Goal: Task Accomplishment & Management: Complete application form

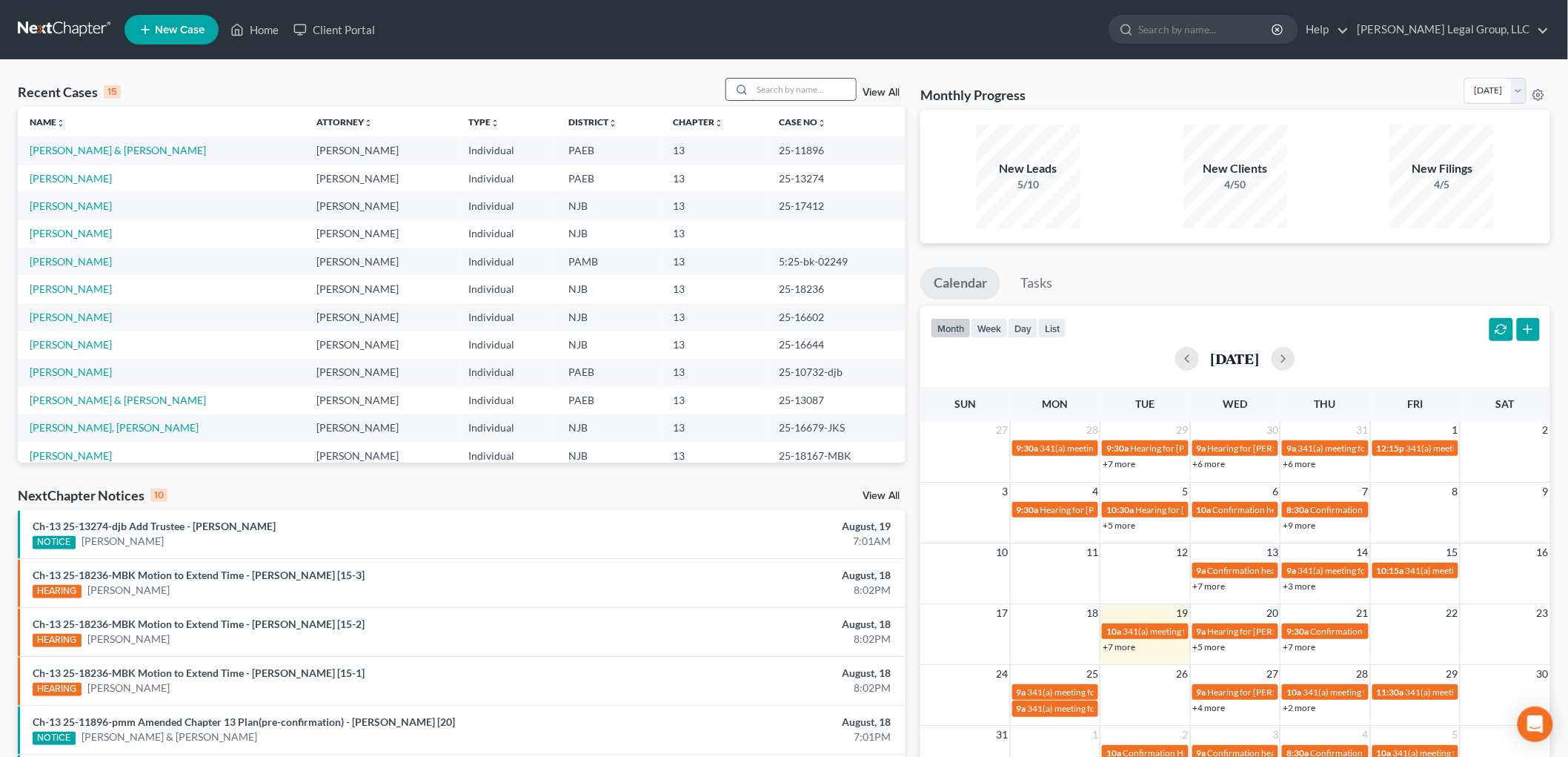
click at [785, 85] on input "search" at bounding box center [804, 89] width 104 height 22
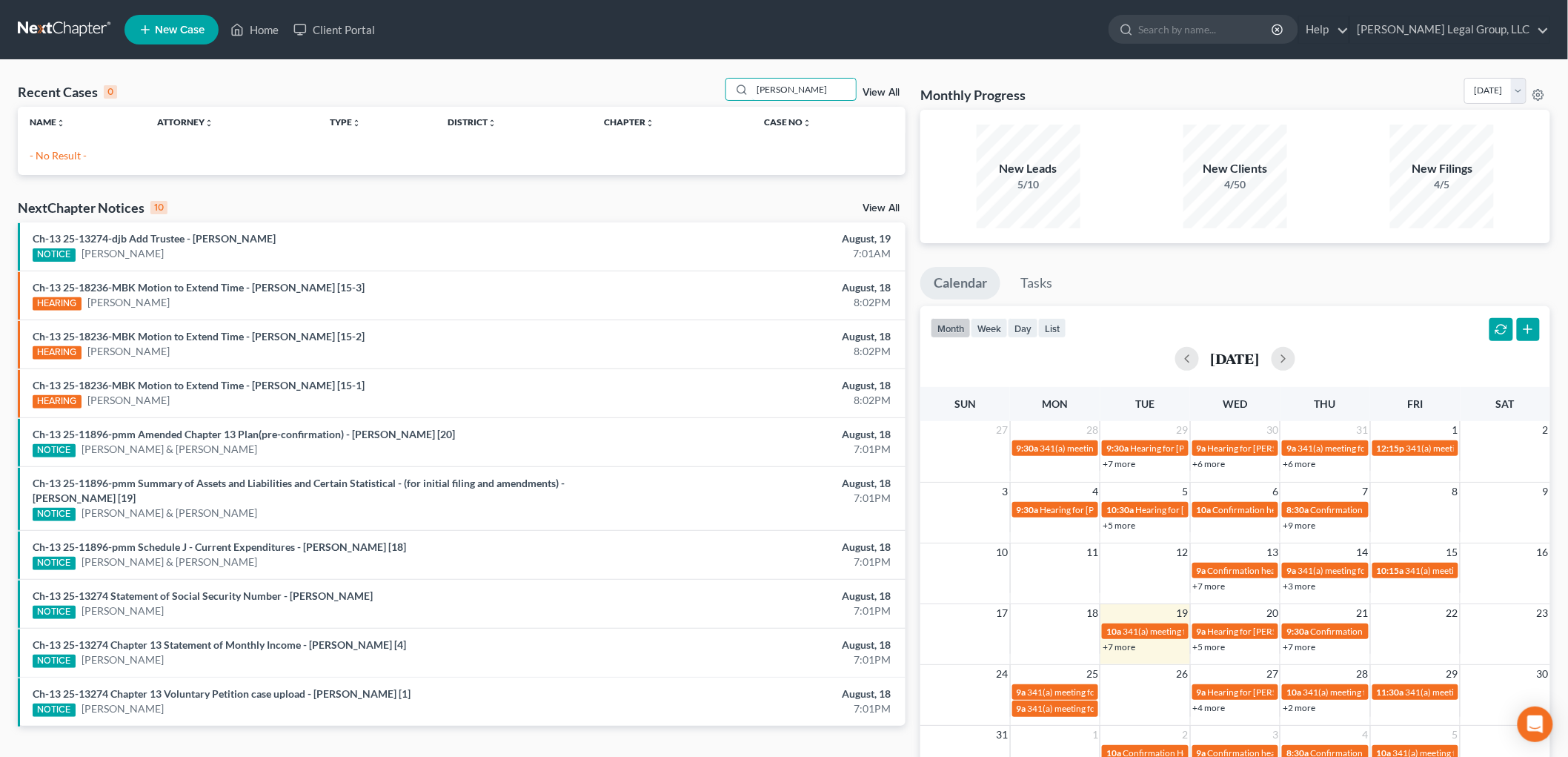
drag, startPoint x: 817, startPoint y: 93, endPoint x: 690, endPoint y: 81, distance: 127.6
click at [690, 81] on div "Recent Cases 0 [PERSON_NAME] View All" at bounding box center [462, 92] width 887 height 29
type input "[PERSON_NAME]"
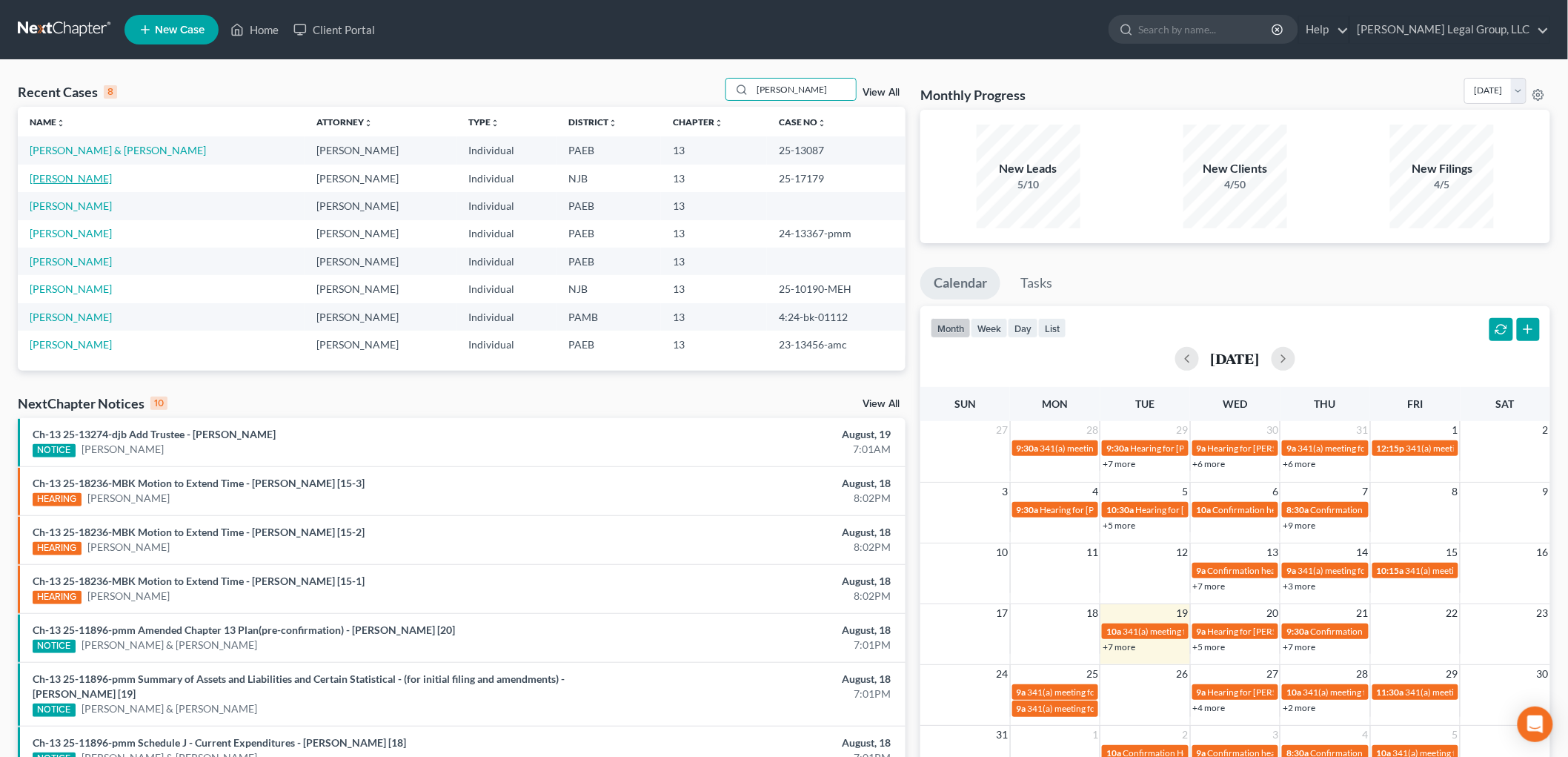
click at [72, 173] on link "[PERSON_NAME]" at bounding box center [71, 178] width 82 height 13
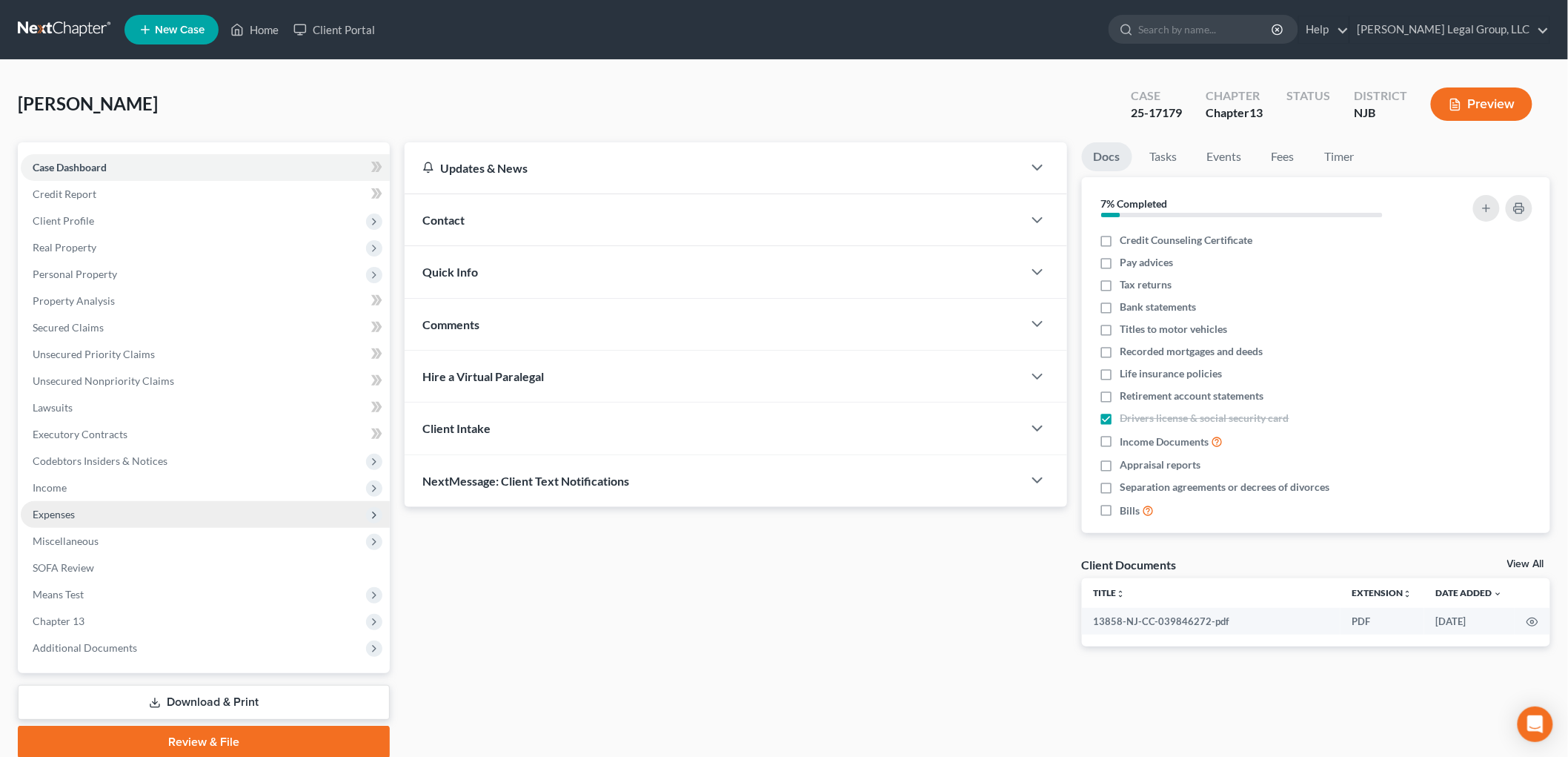
click at [67, 516] on span "Expenses" at bounding box center [54, 513] width 43 height 13
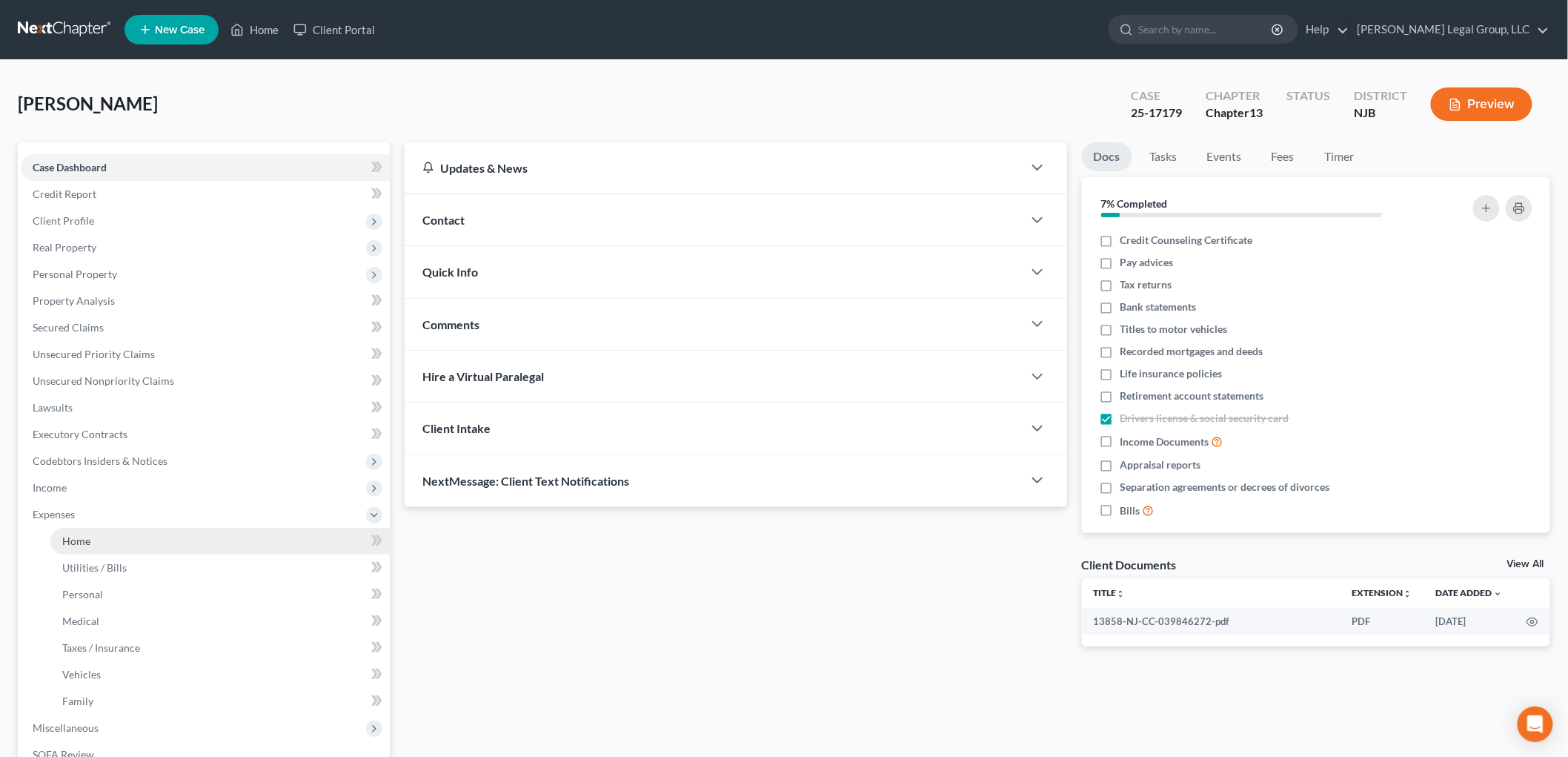
click at [81, 543] on span "Home" at bounding box center [76, 540] width 28 height 13
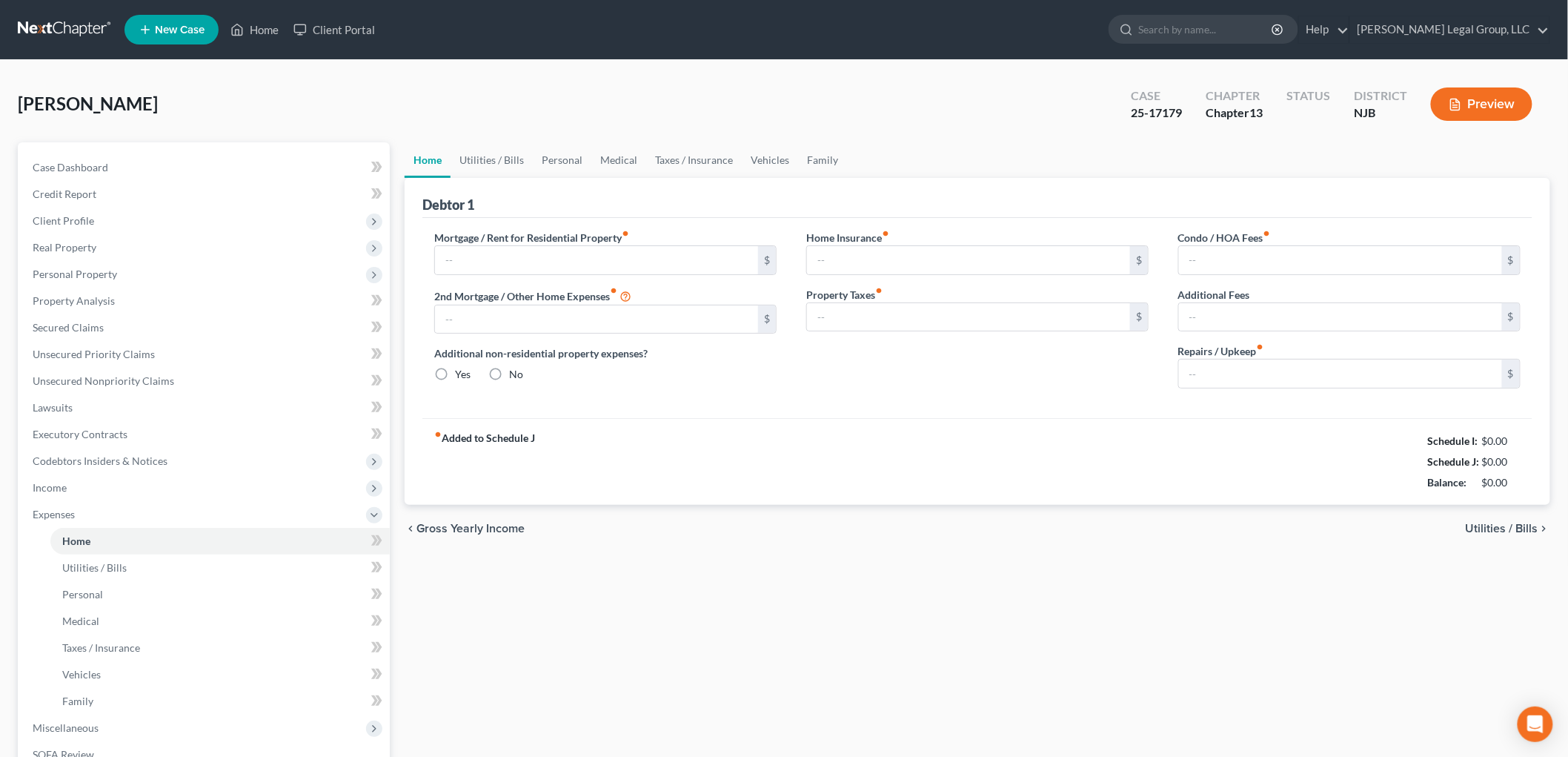
type input "976.92"
type input "0.00"
radio input "true"
type input "0.00"
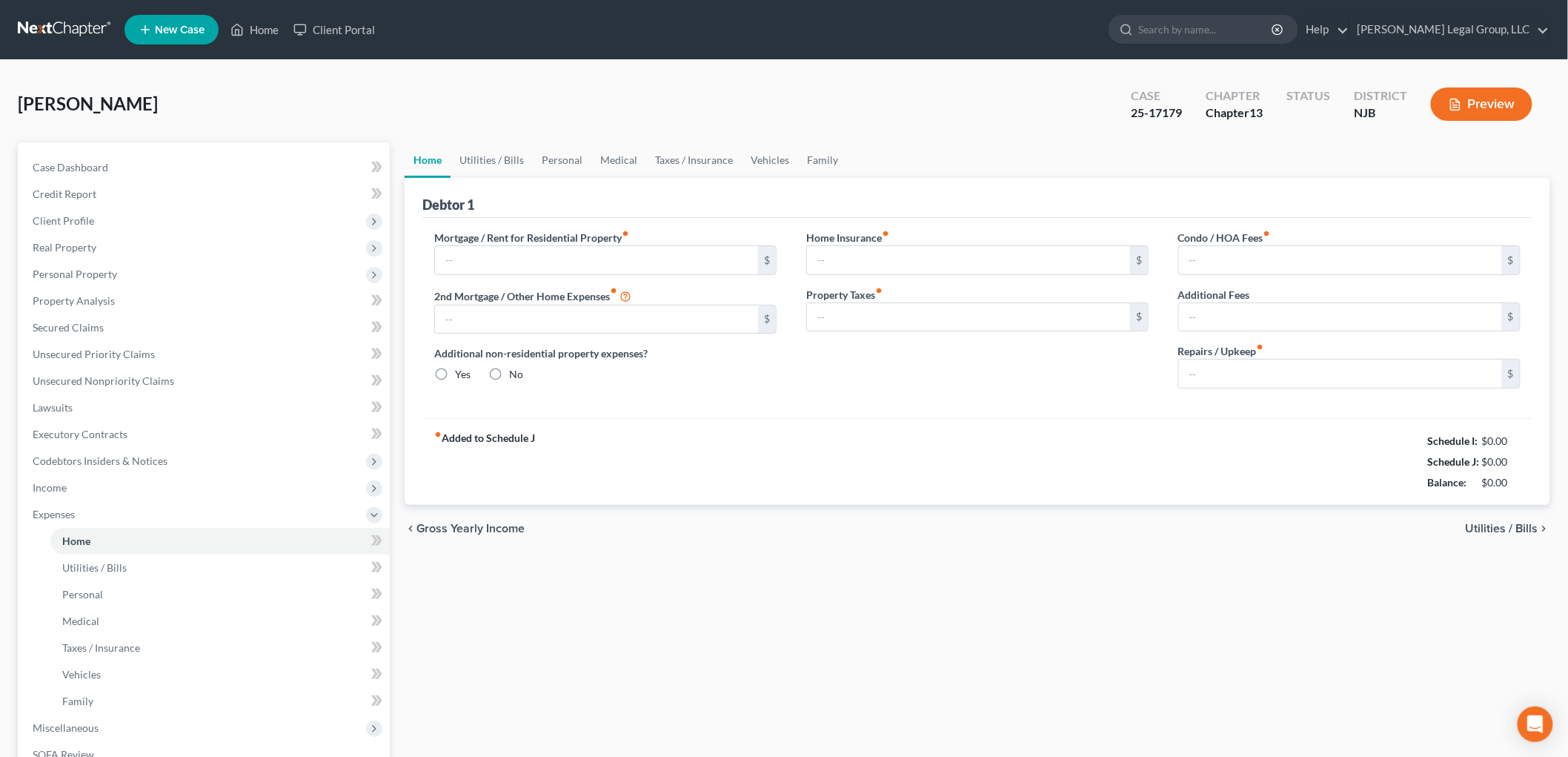
type input "235.00"
type input "0.00"
type input "100.00"
type input "1"
type input "195.25"
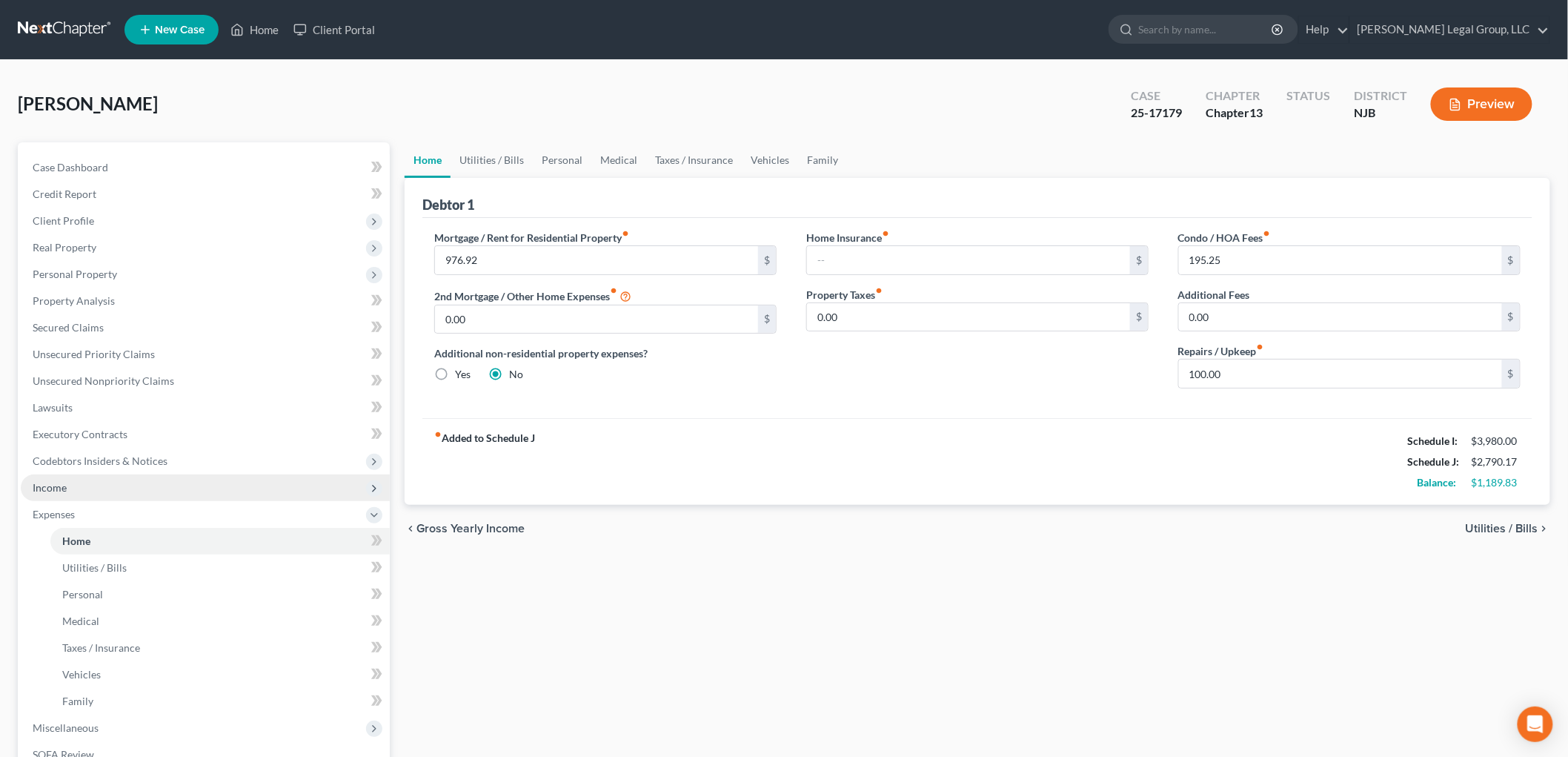
click at [76, 485] on span "Income" at bounding box center [205, 488] width 369 height 27
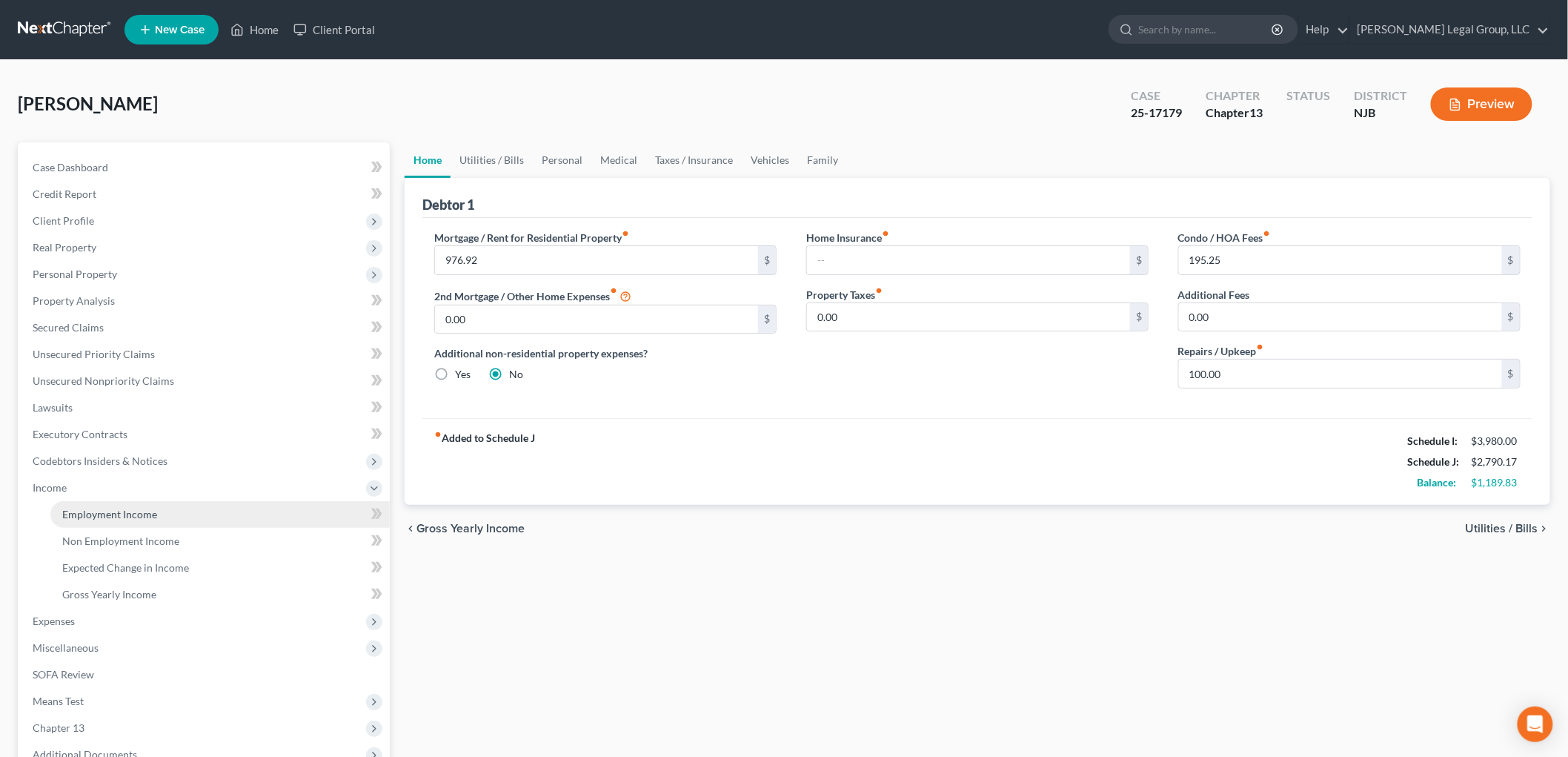
click at [137, 517] on span "Employment Income" at bounding box center [109, 513] width 95 height 13
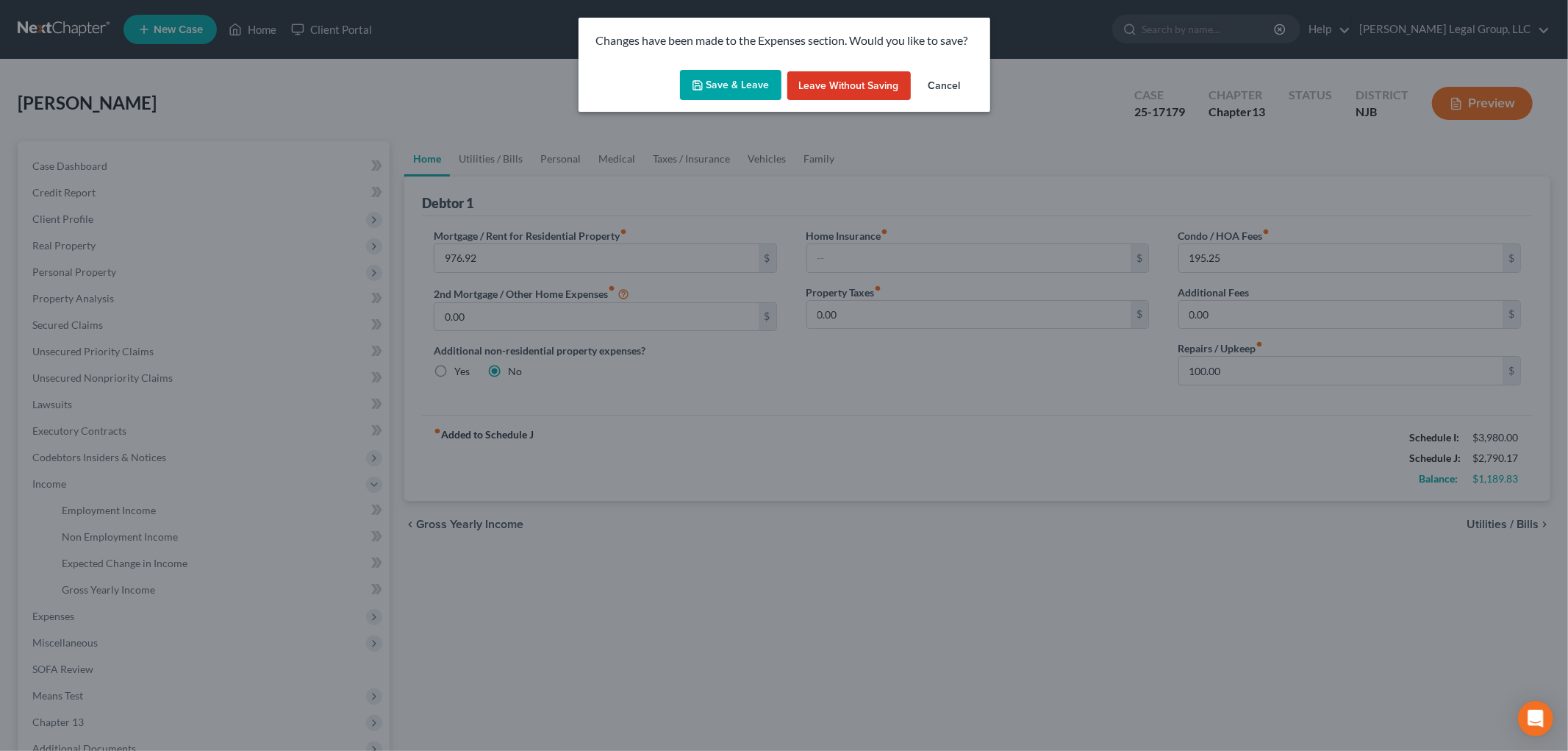
click at [737, 83] on button "Save & Leave" at bounding box center [730, 85] width 102 height 31
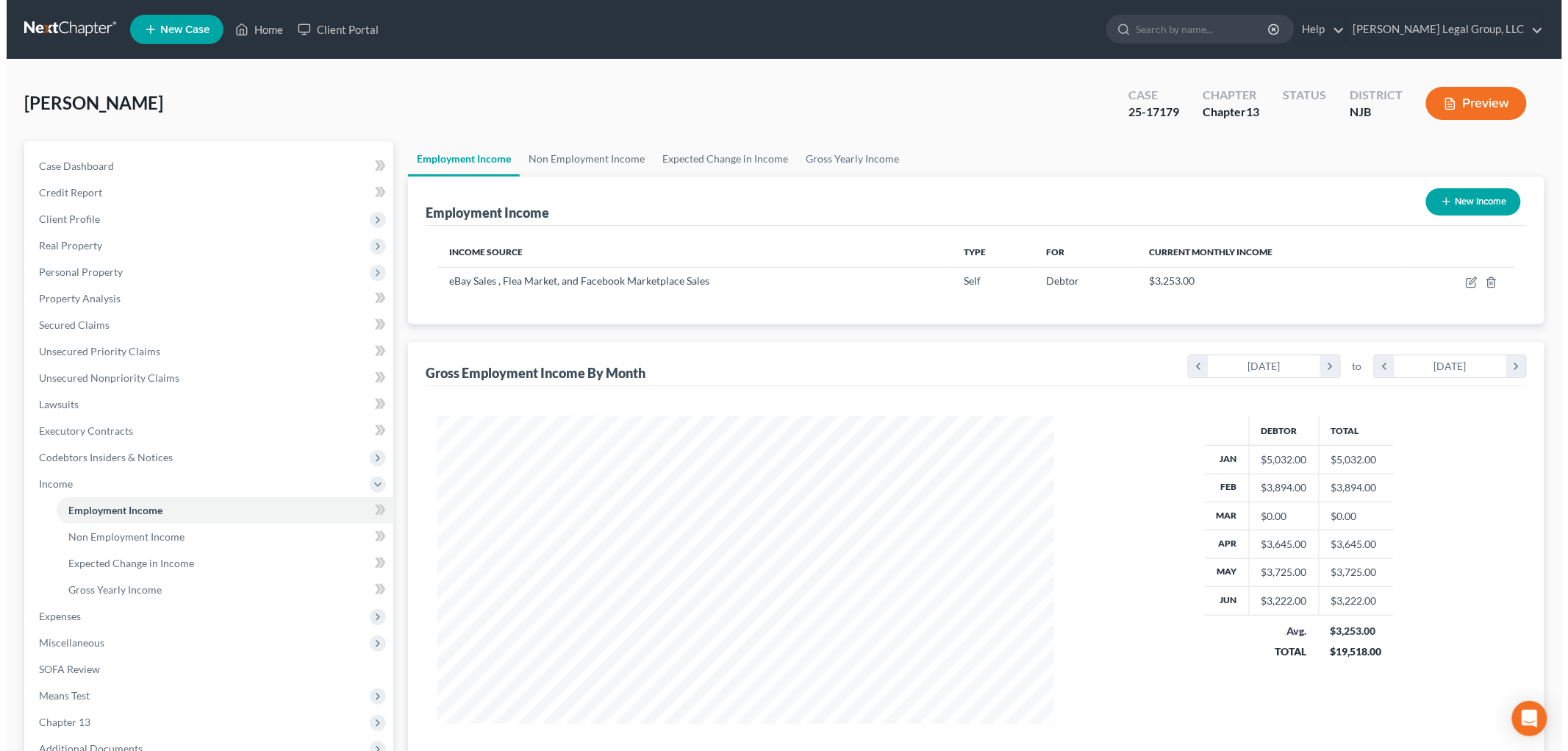
scroll to position [308, 645]
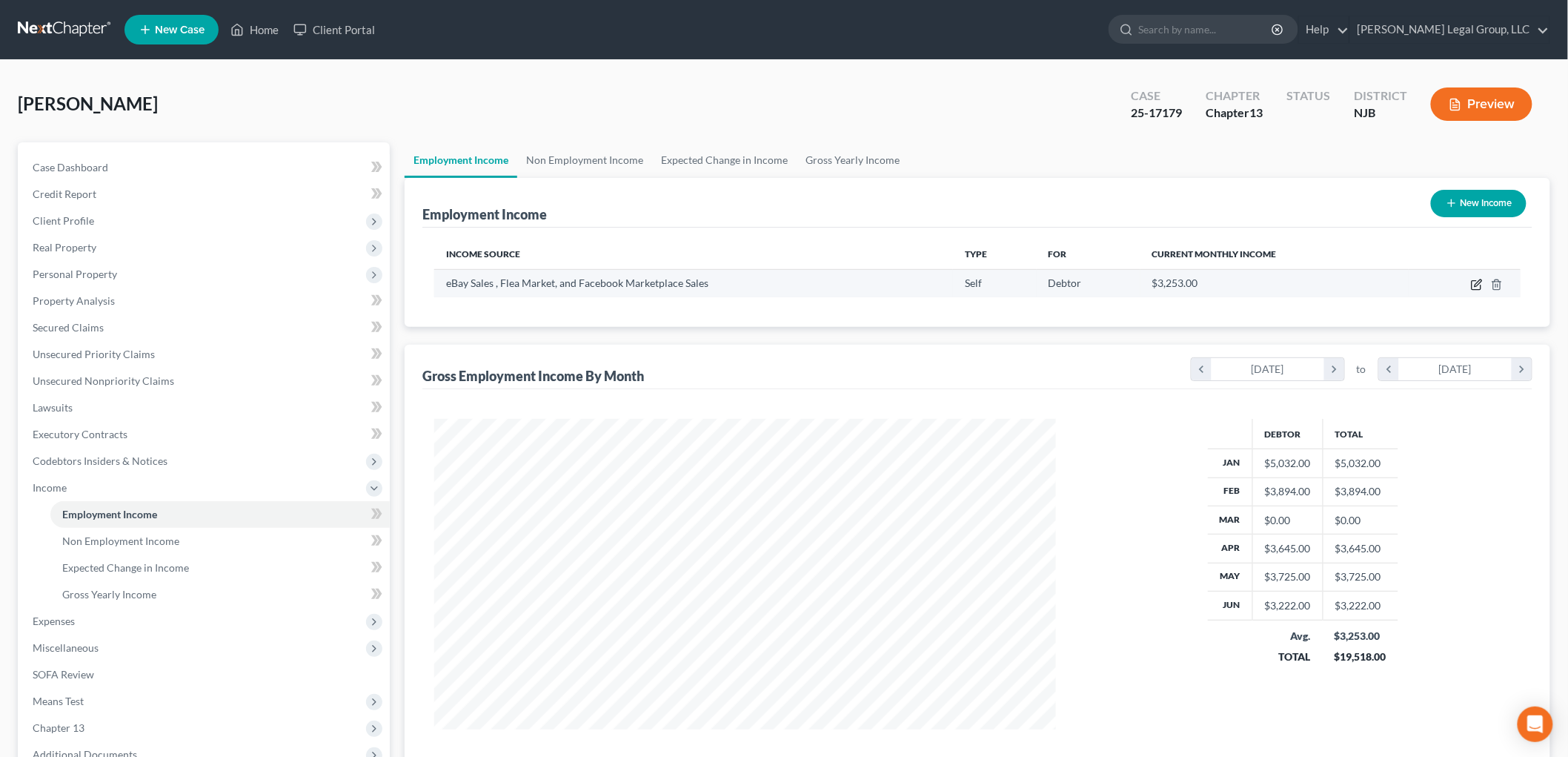
click at [1477, 282] on icon "button" at bounding box center [1478, 282] width 7 height 7
select select "1"
select select "0"
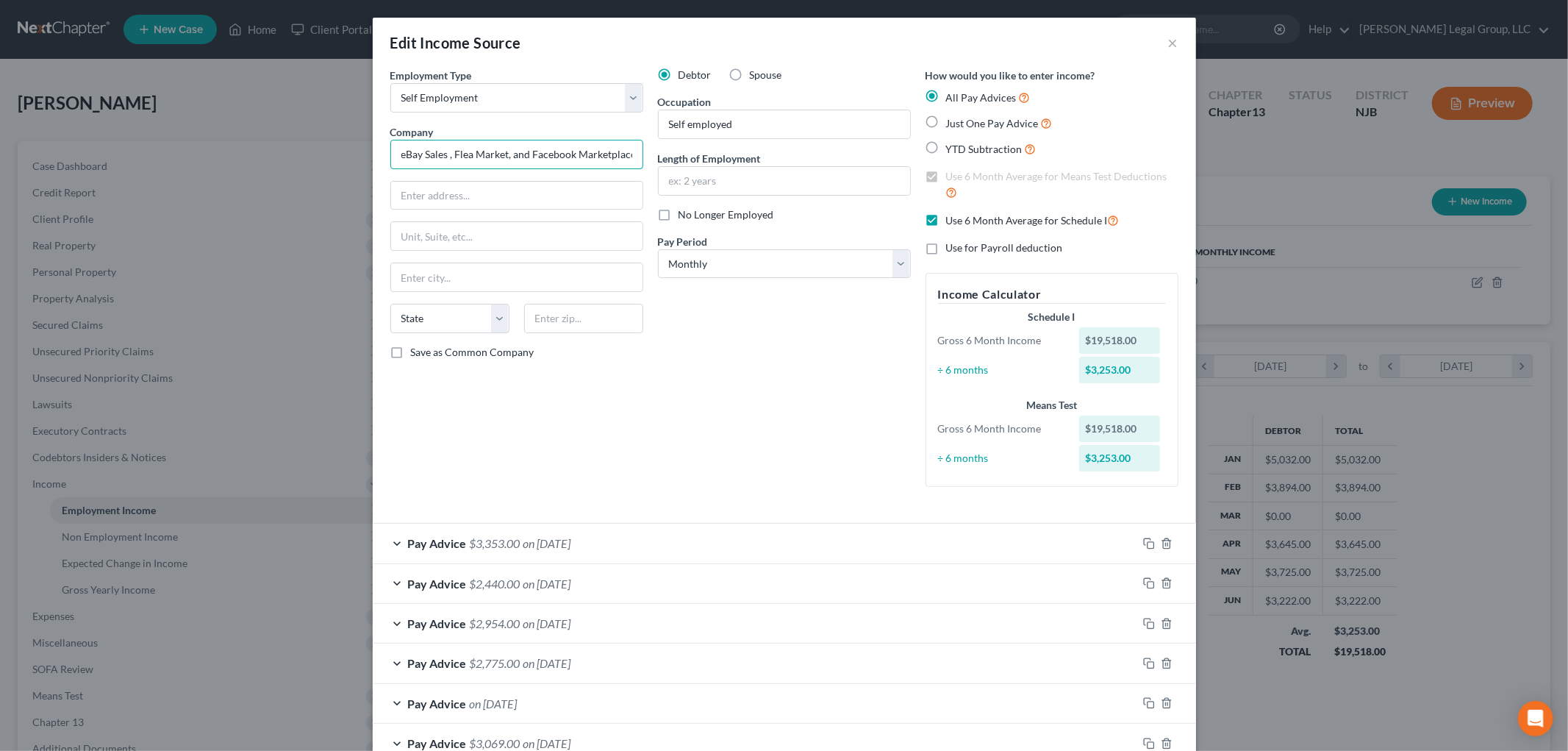
scroll to position [0, 28]
drag, startPoint x: 393, startPoint y: 157, endPoint x: 842, endPoint y: 162, distance: 449.0
click at [842, 162] on div "Employment Type * Select Full or [DEMOGRAPHIC_DATA] Employment Self Employment …" at bounding box center [784, 289] width 803 height 443
type input "[PERSON_NAME]'s Gorgeous Goods"
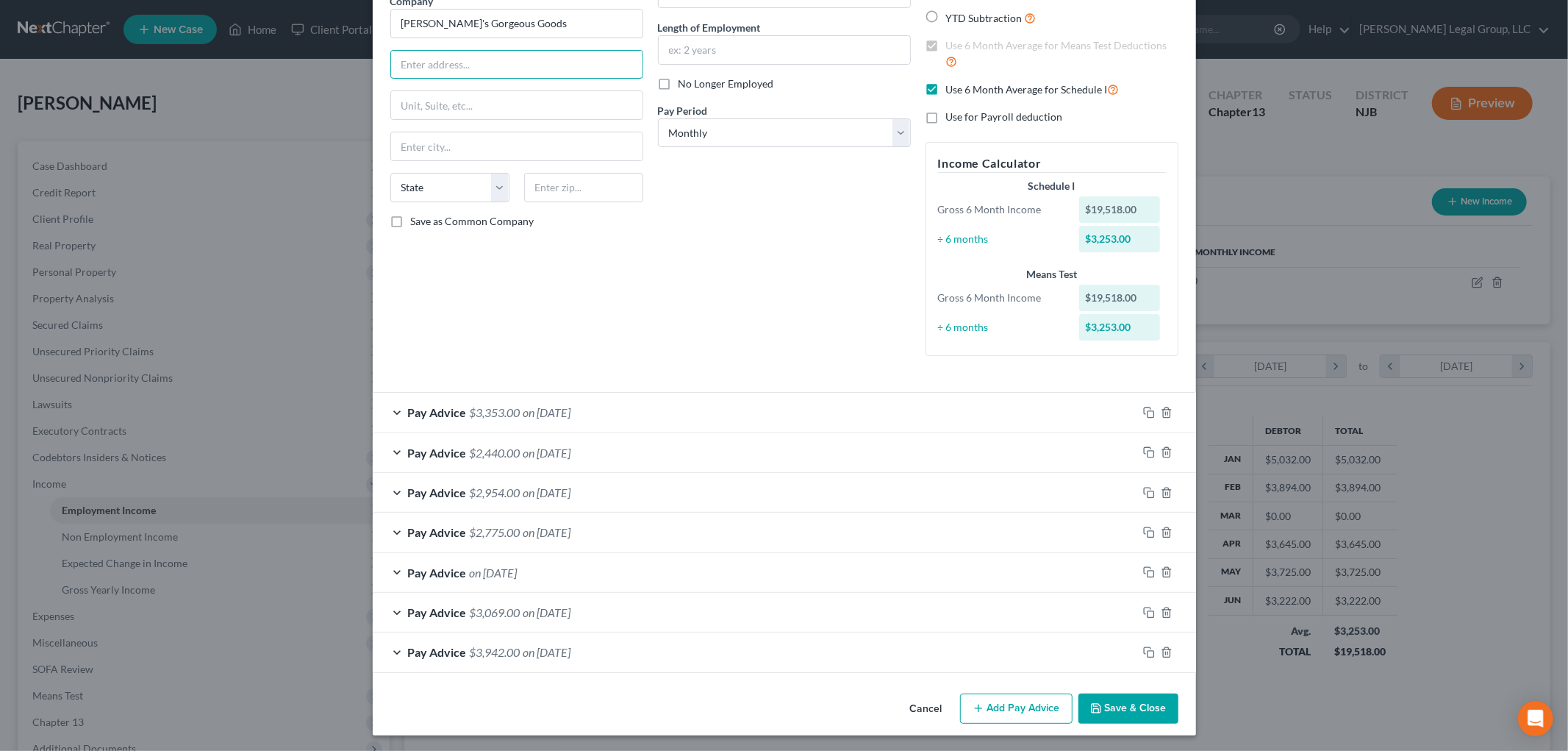
scroll to position [134, 0]
click at [1162, 652] on icon "button" at bounding box center [1166, 650] width 12 height 12
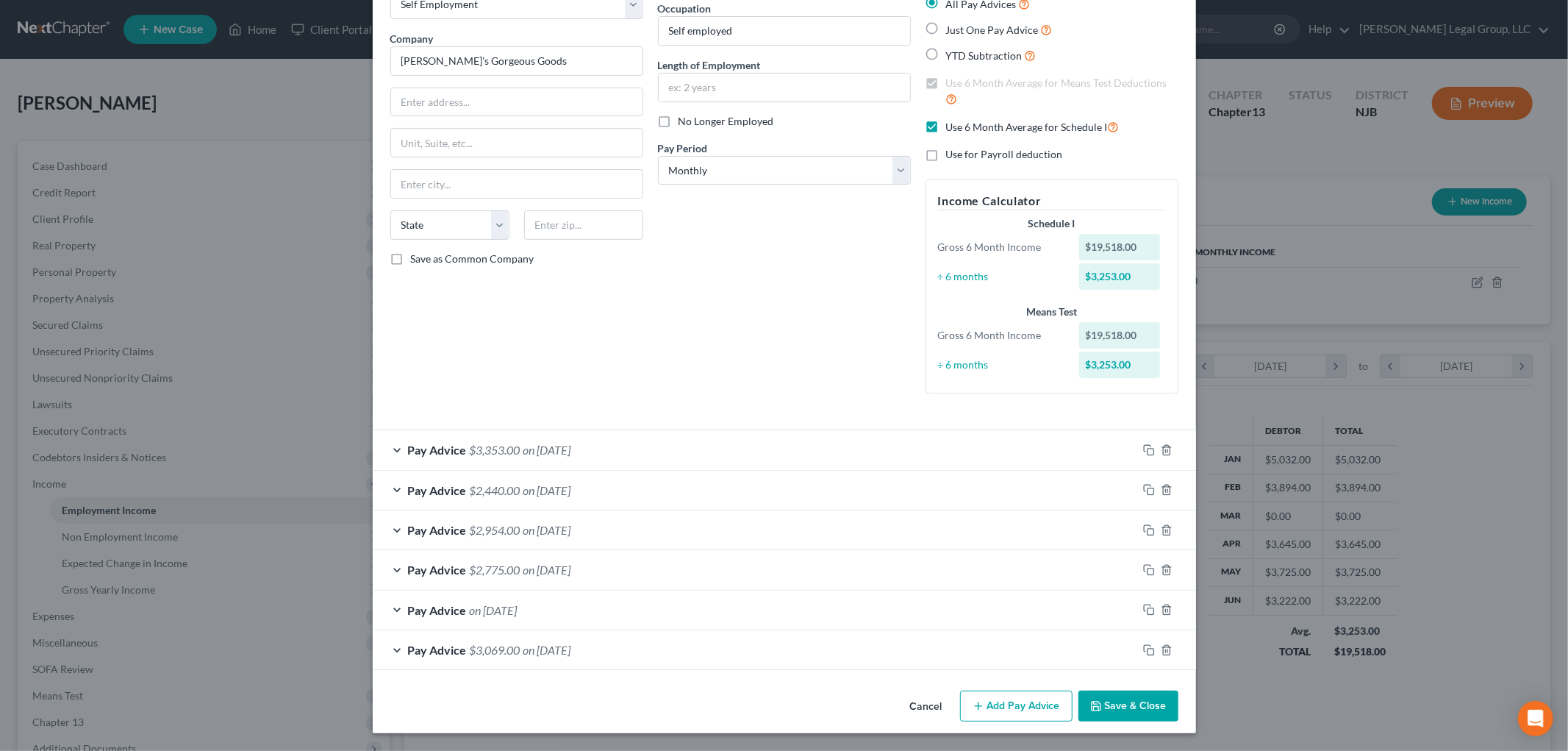
click at [571, 652] on span "on [DATE]" at bounding box center [547, 649] width 47 height 14
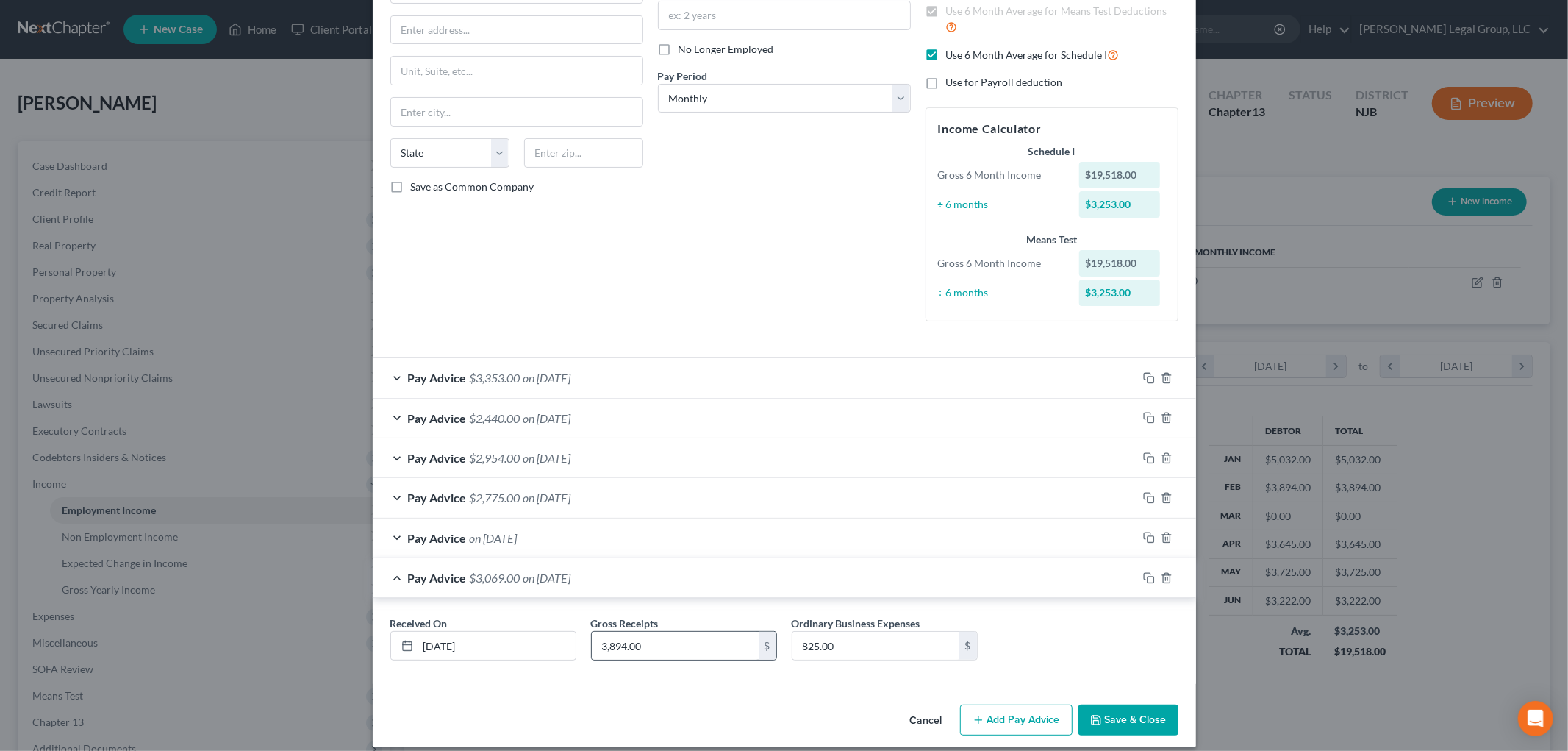
scroll to position [179, 0]
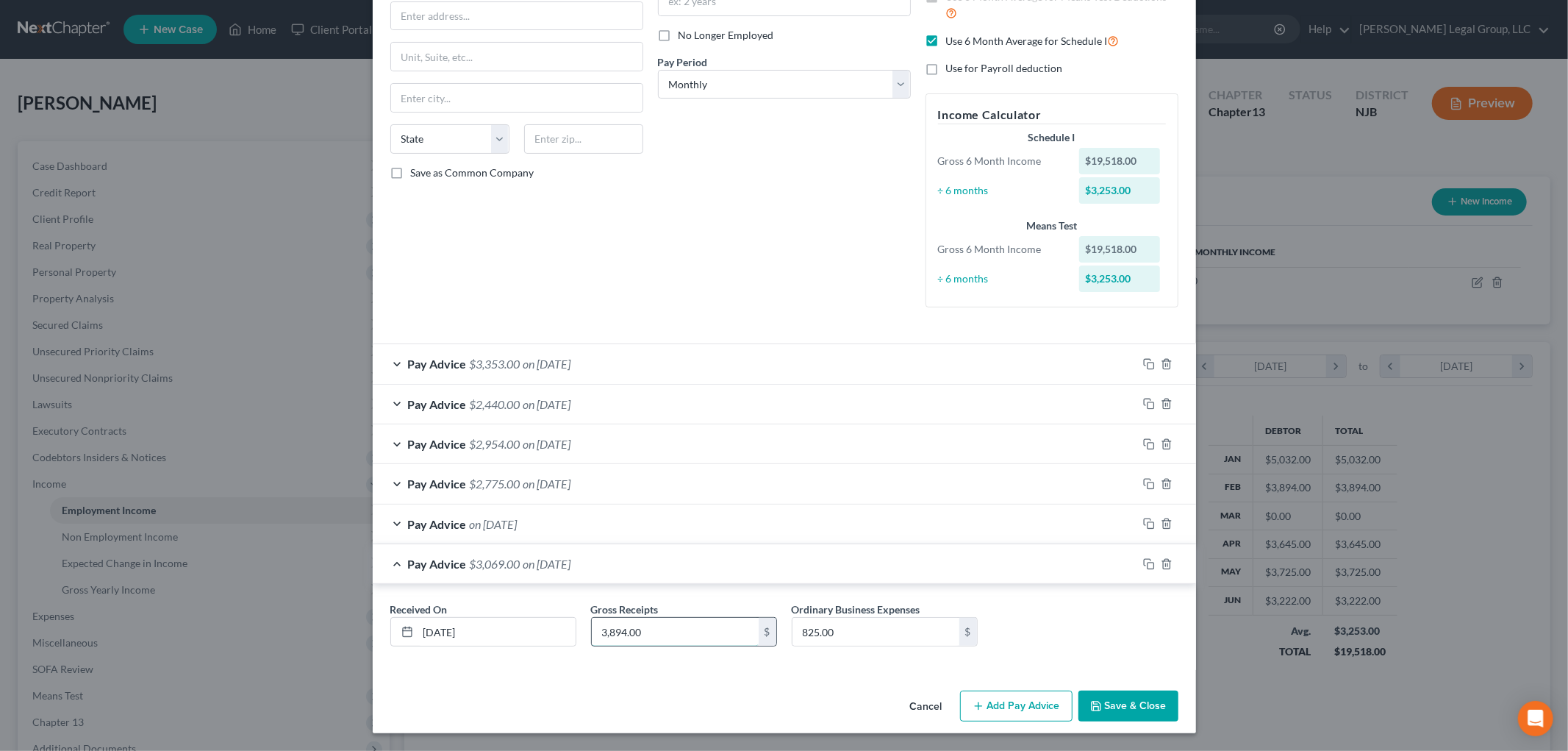
click at [652, 633] on input "3,894.00" at bounding box center [674, 632] width 167 height 28
type input "2,164"
type input "555"
click at [621, 519] on div "Pay Advice on [DATE]" at bounding box center [755, 523] width 765 height 39
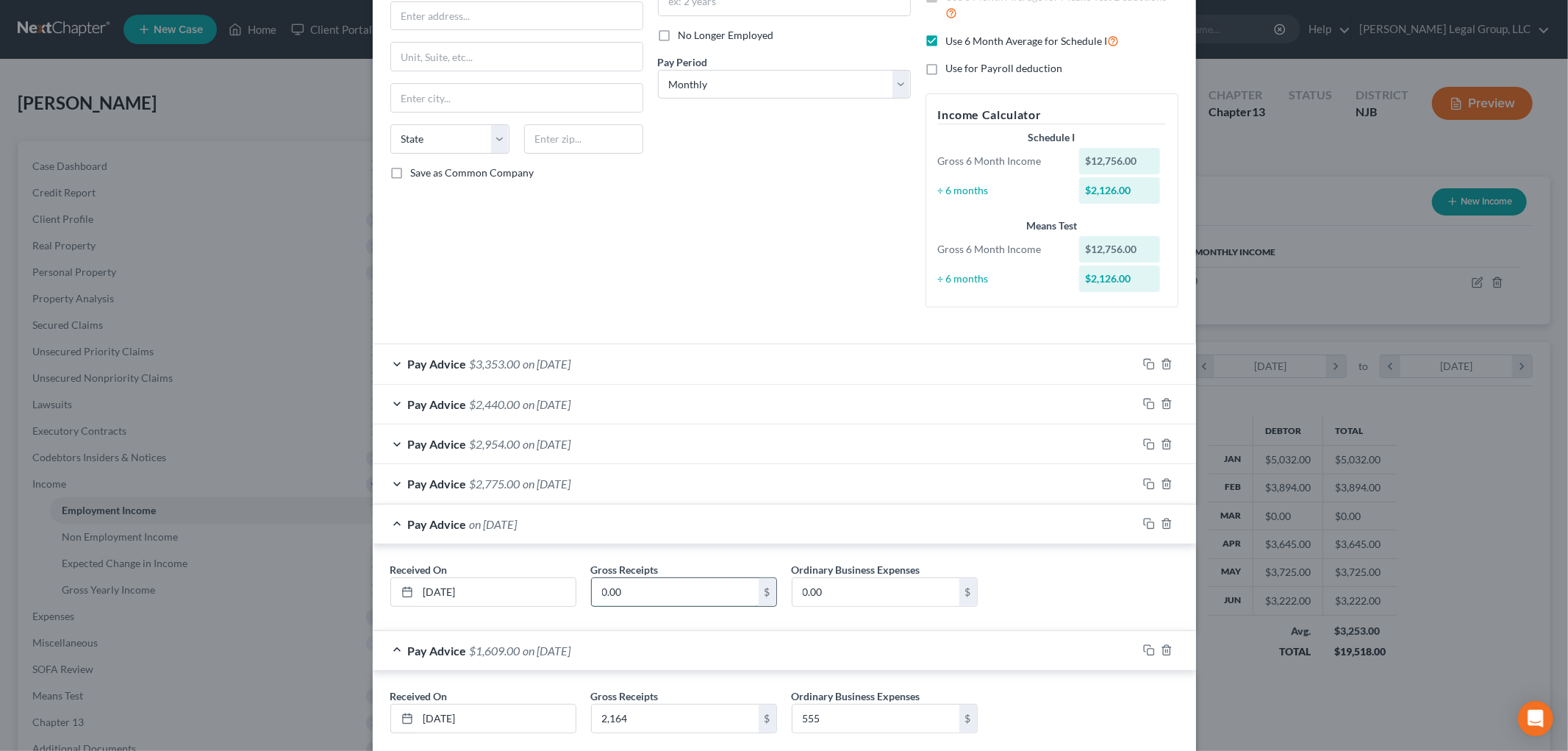
click at [653, 589] on input "0.00" at bounding box center [674, 592] width 167 height 28
type input "3,150"
type input "655"
click at [595, 491] on div "Pay Advice $2,775.00 on [DATE]" at bounding box center [755, 483] width 765 height 39
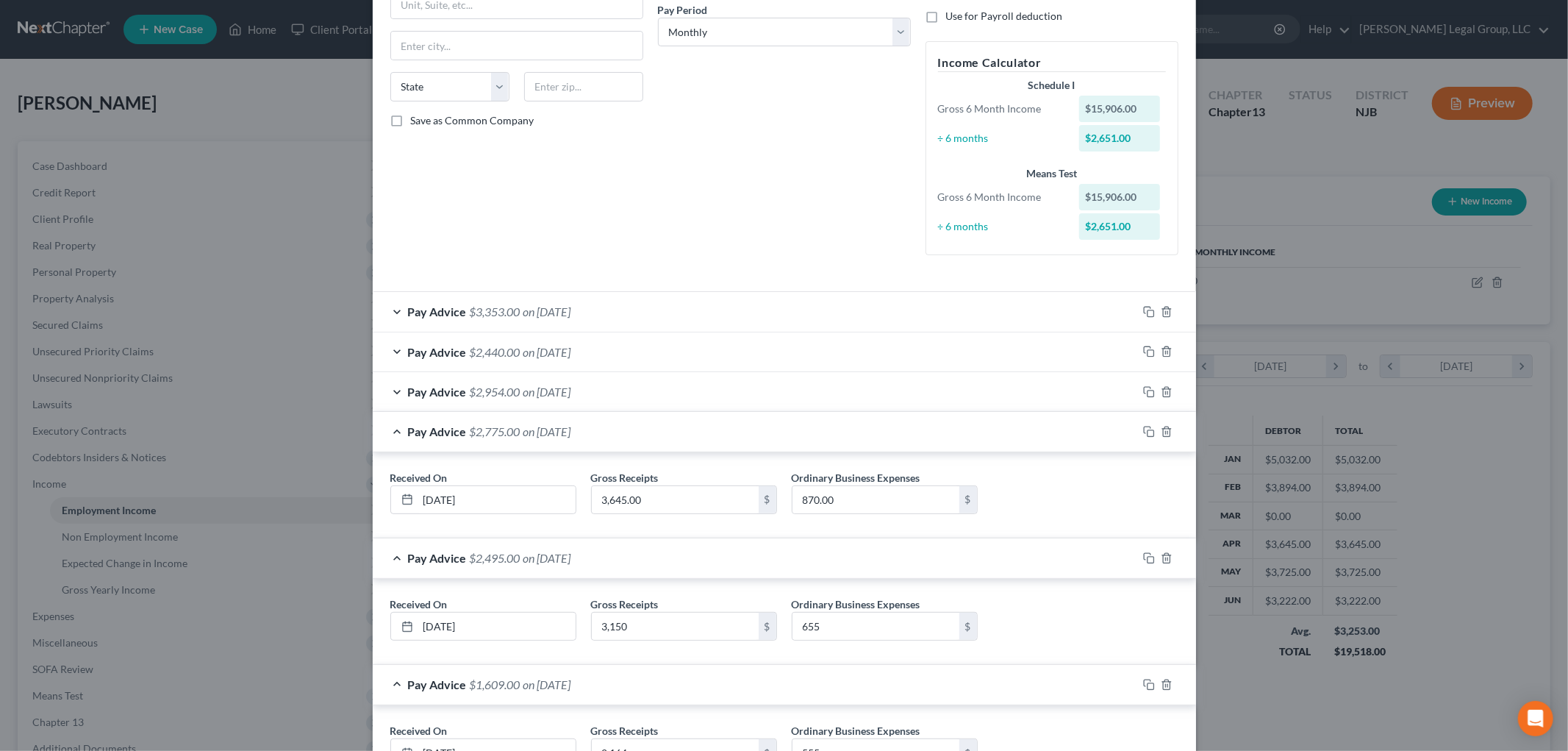
scroll to position [261, 0]
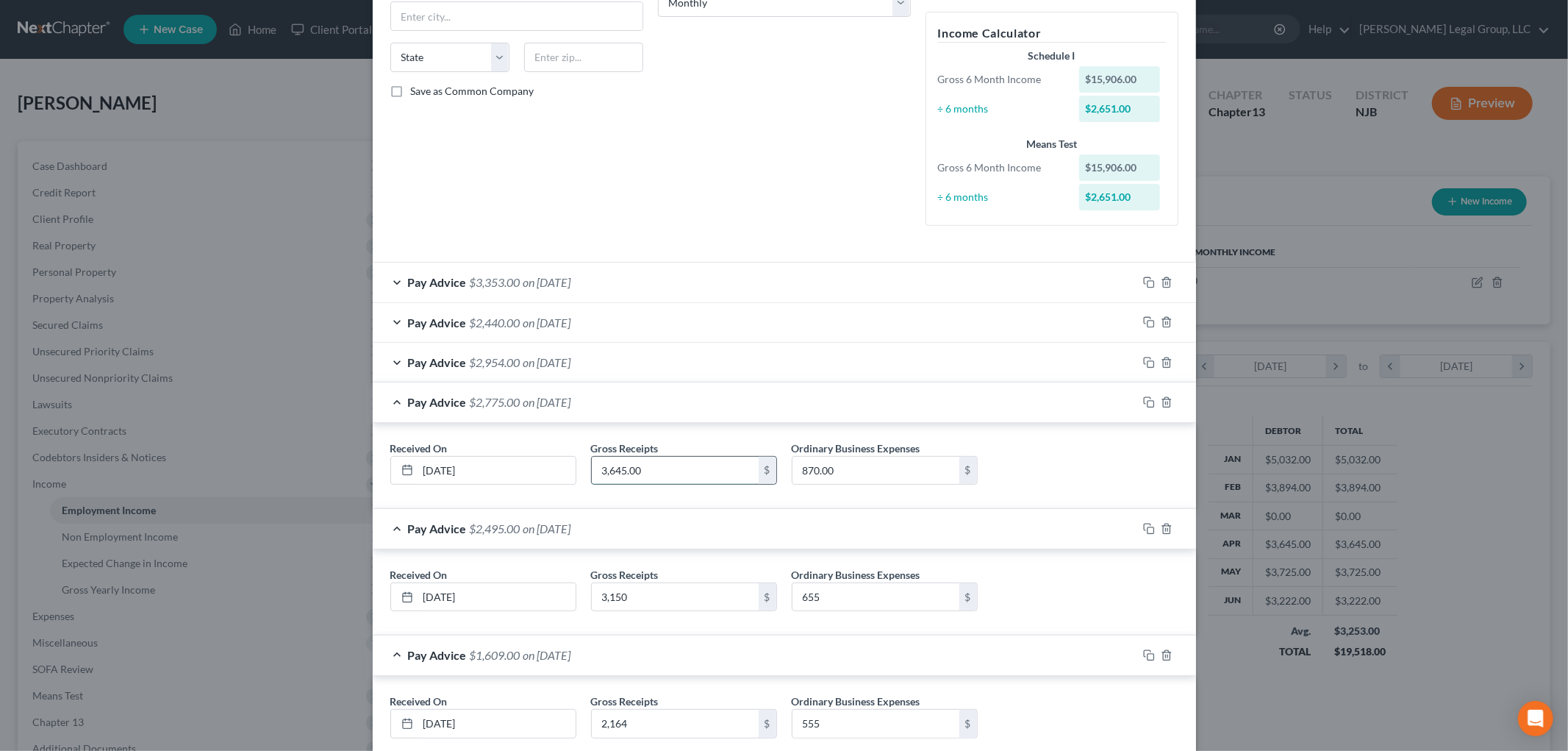
click at [672, 477] on input "3,645.00" at bounding box center [674, 471] width 167 height 28
type input "1,945"
type input "610"
drag, startPoint x: 655, startPoint y: 358, endPoint x: 642, endPoint y: 360, distance: 13.2
click at [655, 358] on div "Pay Advice $2,954.00 on [DATE]" at bounding box center [755, 362] width 765 height 39
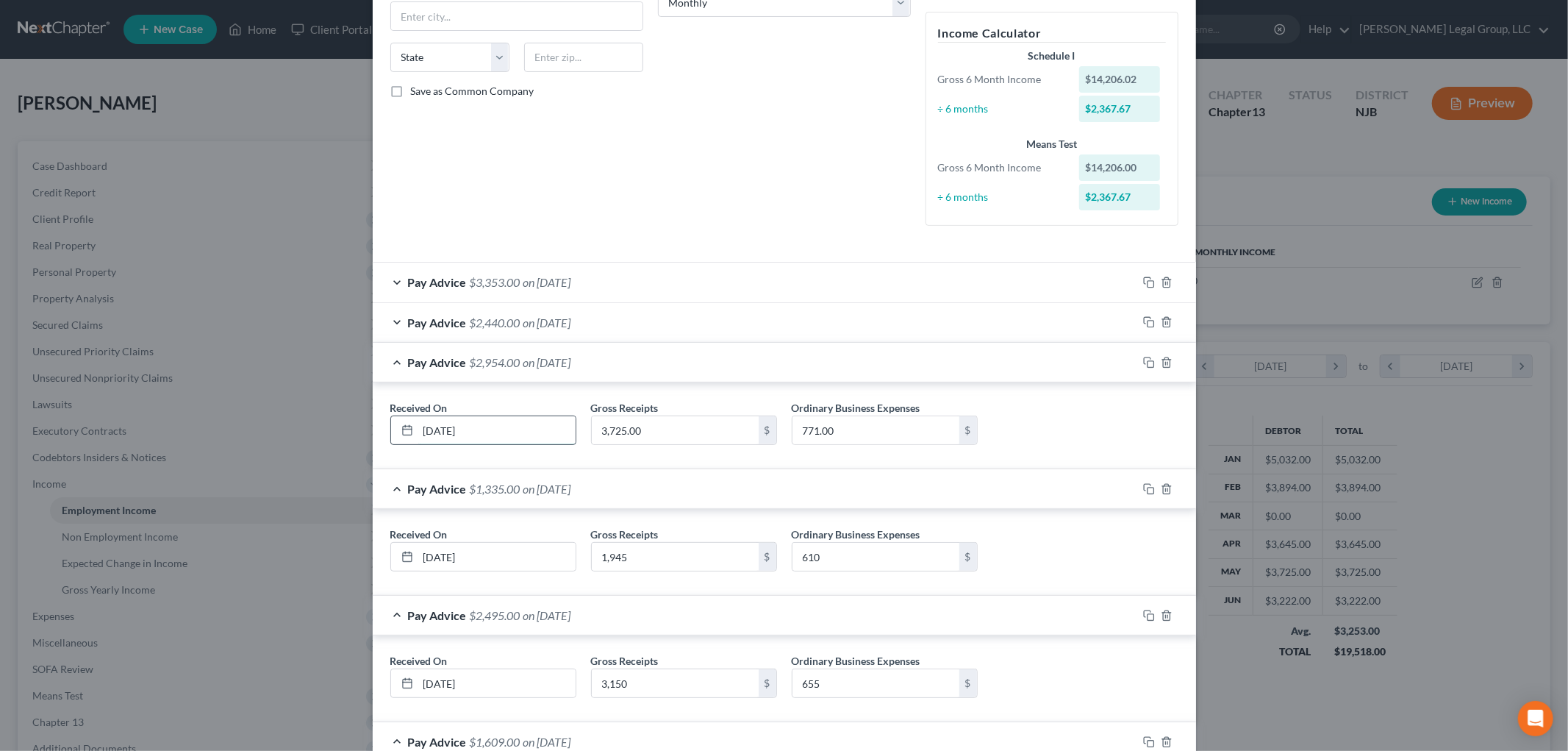
click at [505, 427] on input "[DATE]" at bounding box center [496, 430] width 157 height 28
click at [702, 437] on input "3,725.00" at bounding box center [674, 430] width 167 height 28
type input "1,728"
type input "651"
drag, startPoint x: 611, startPoint y: 320, endPoint x: 611, endPoint y: 331, distance: 11.0
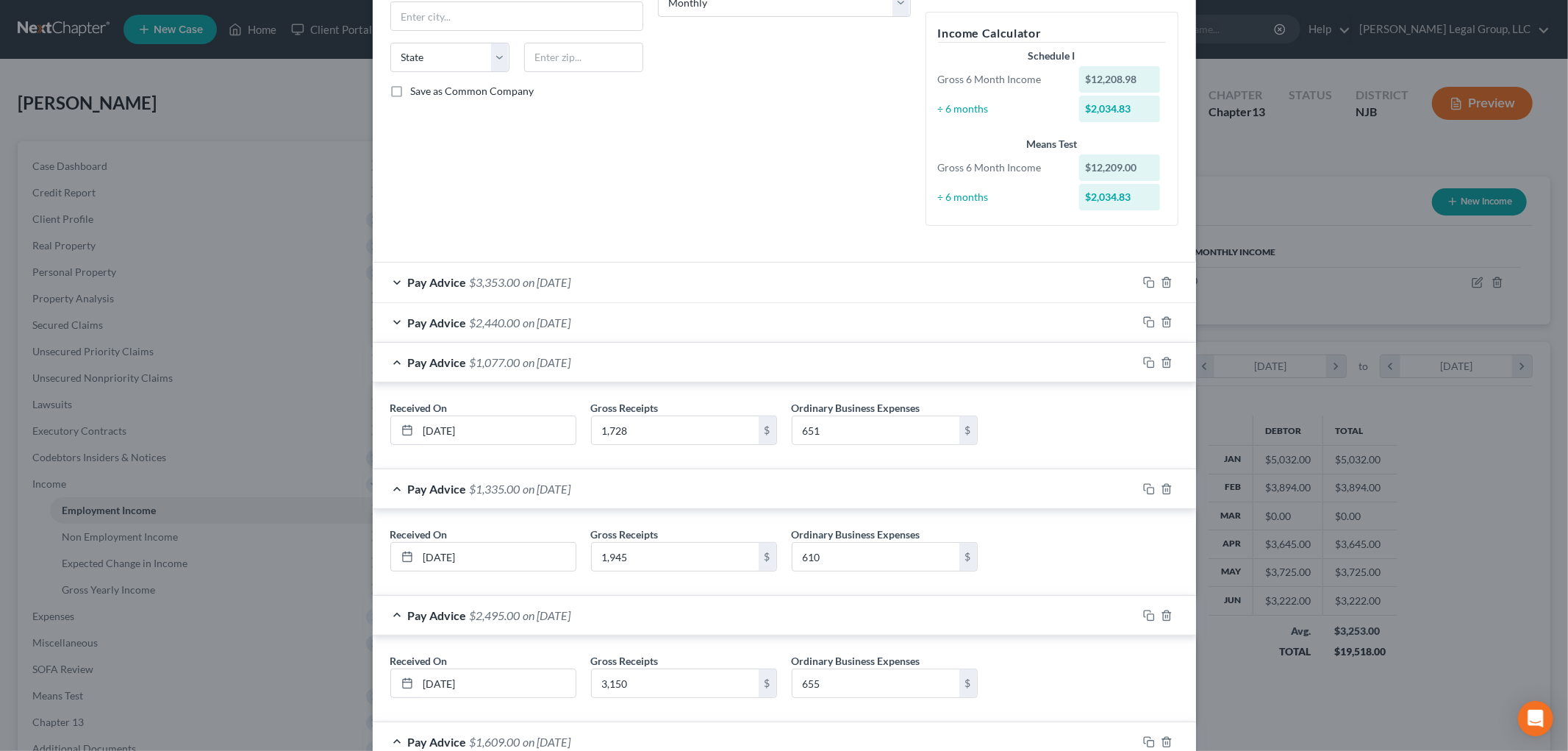
click at [611, 320] on div "Pay Advice $2,440.00 on [DATE]" at bounding box center [755, 322] width 765 height 39
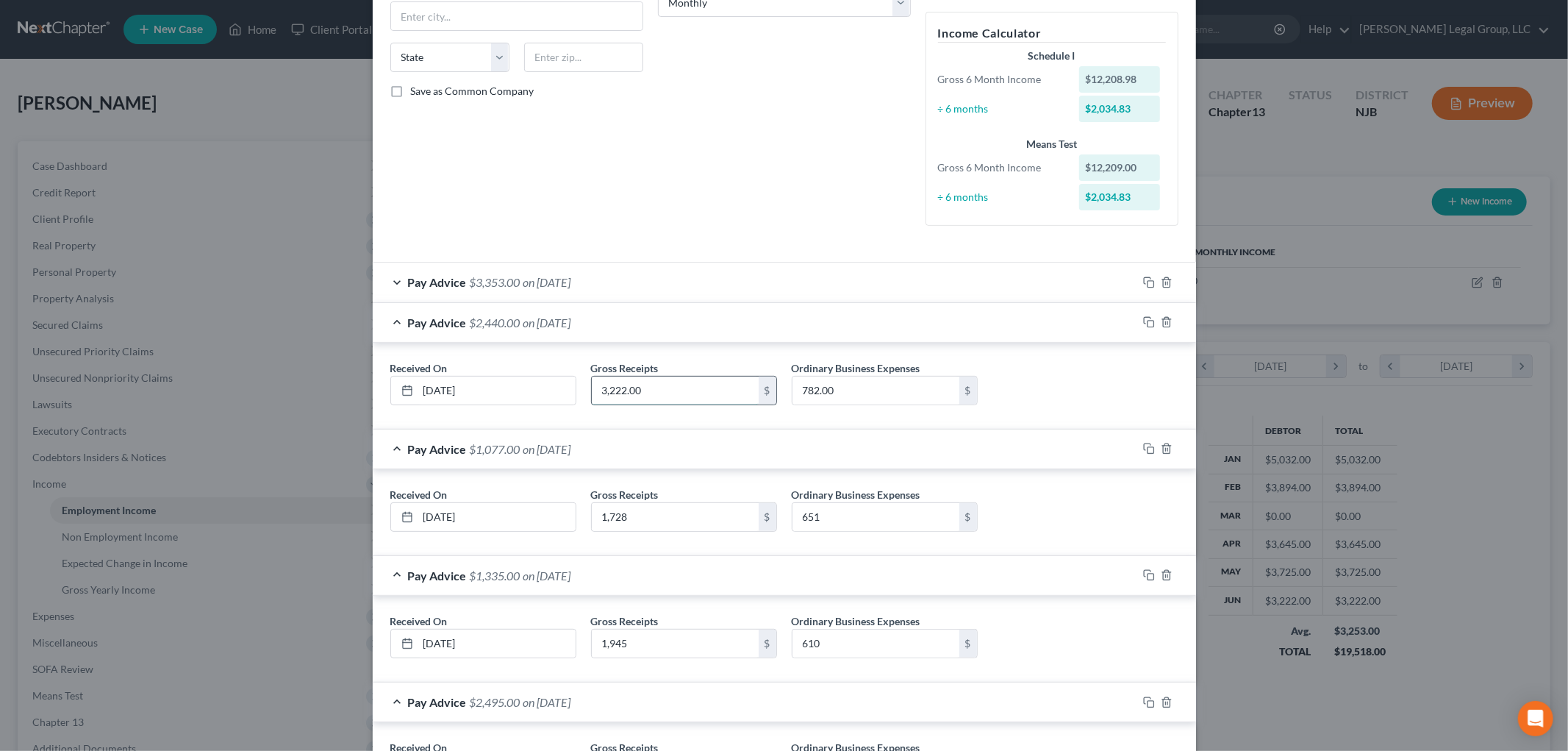
click at [664, 393] on input "3,222.00" at bounding box center [674, 391] width 167 height 28
type input "865"
type input "522"
drag, startPoint x: 567, startPoint y: 281, endPoint x: 561, endPoint y: 304, distance: 23.8
click at [567, 280] on span "on [DATE]" at bounding box center [547, 282] width 47 height 14
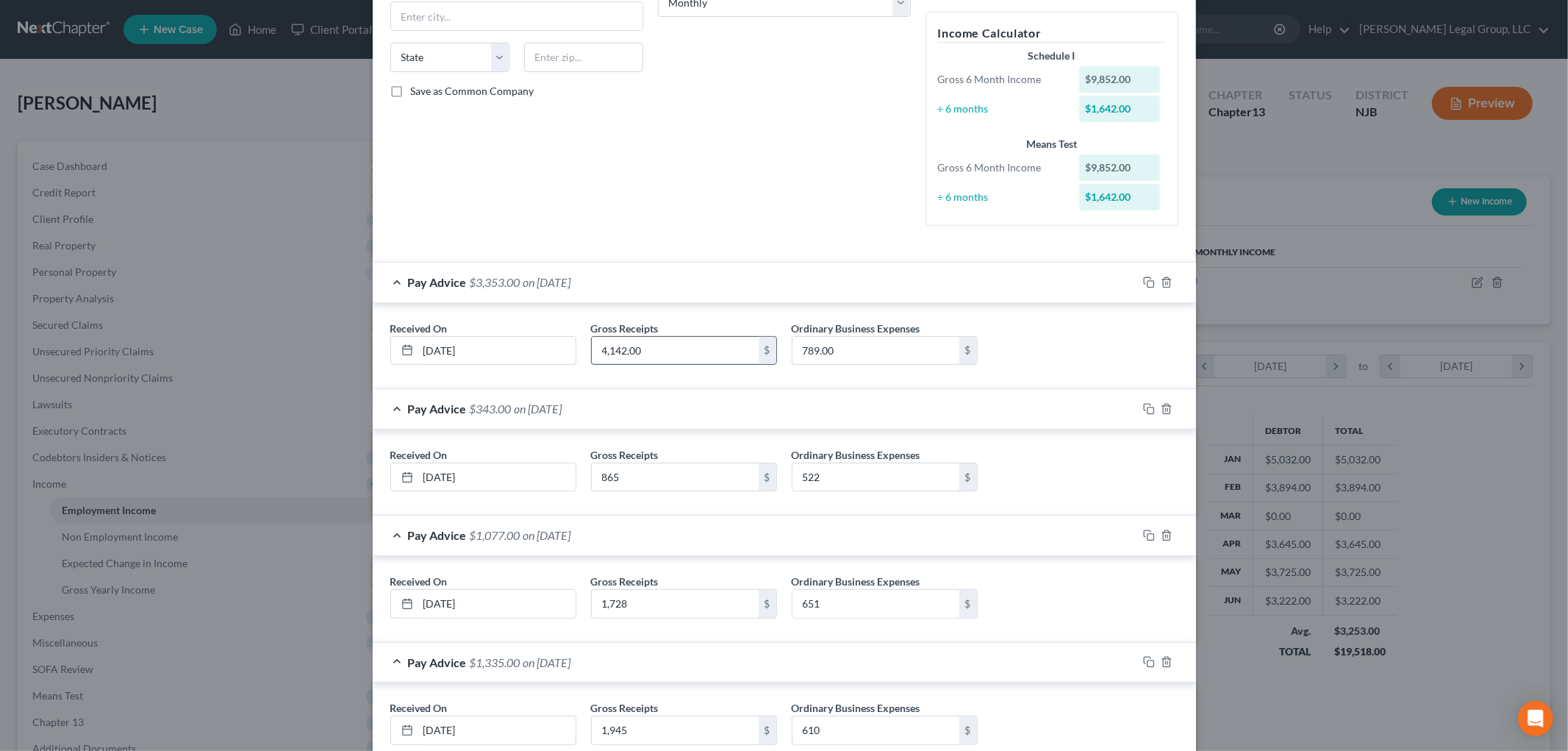
click at [677, 349] on input "4,142.00" at bounding box center [674, 351] width 167 height 28
type input "625"
type input "409"
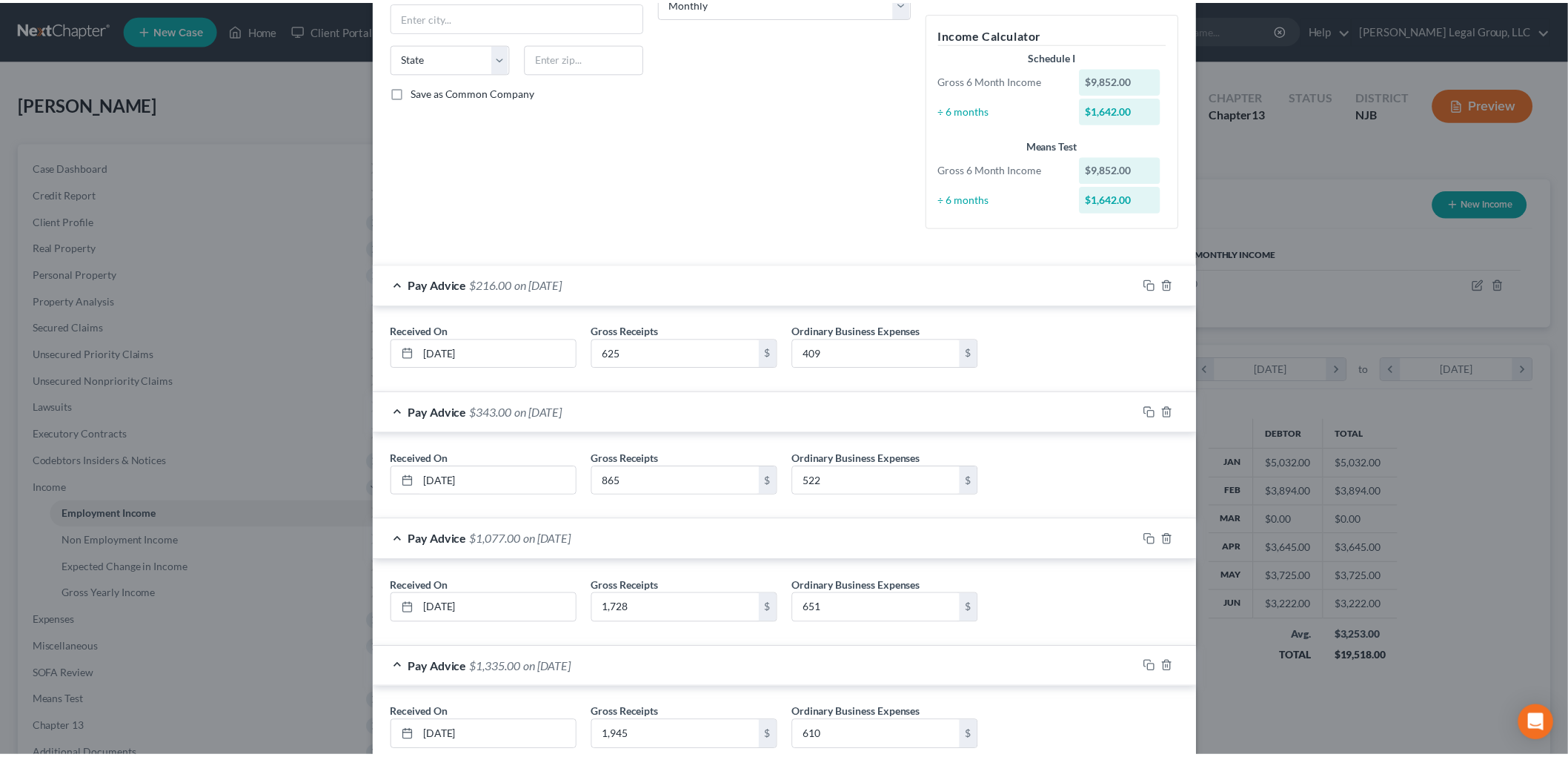
scroll to position [618, 0]
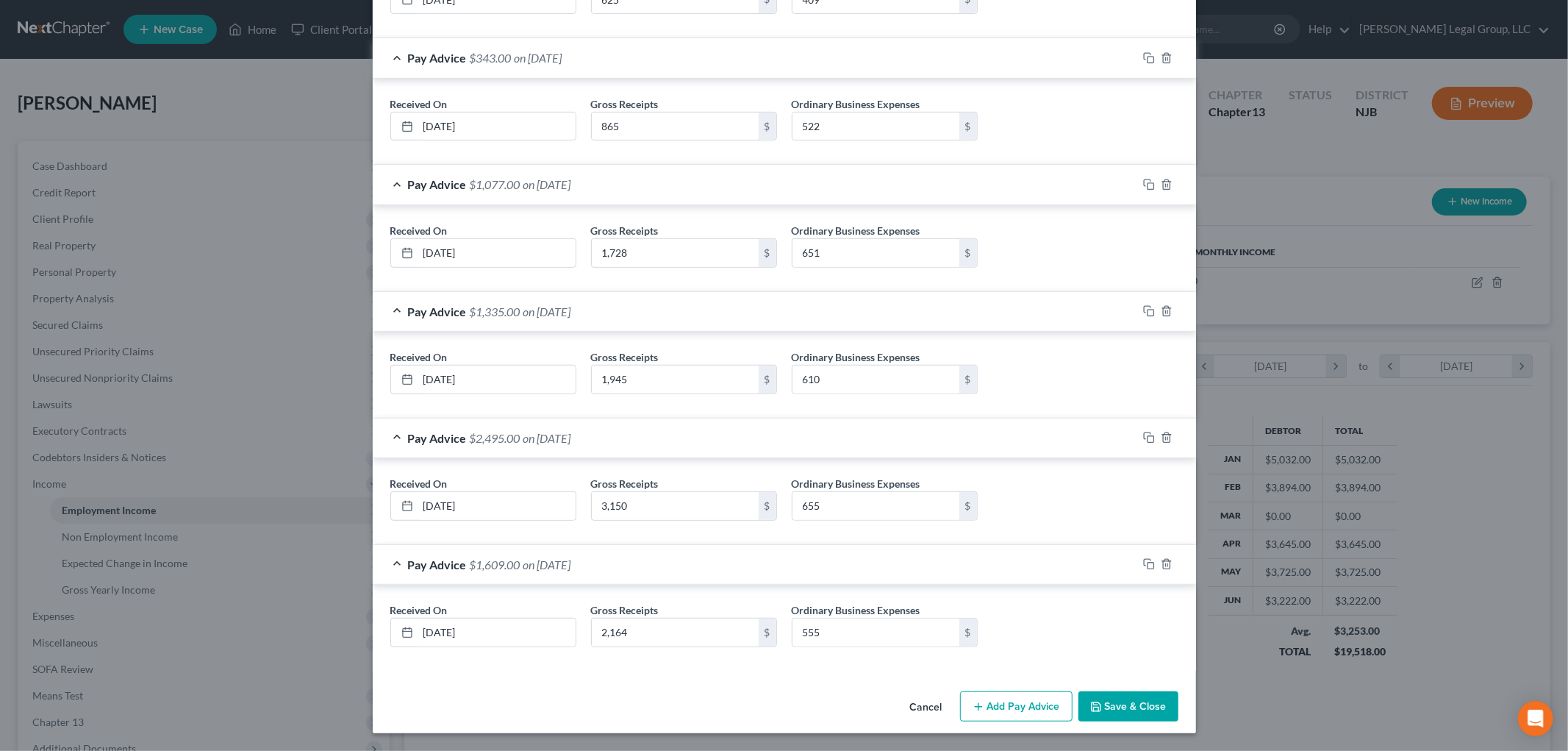
click at [1141, 702] on button "Save & Close" at bounding box center [1128, 707] width 100 height 31
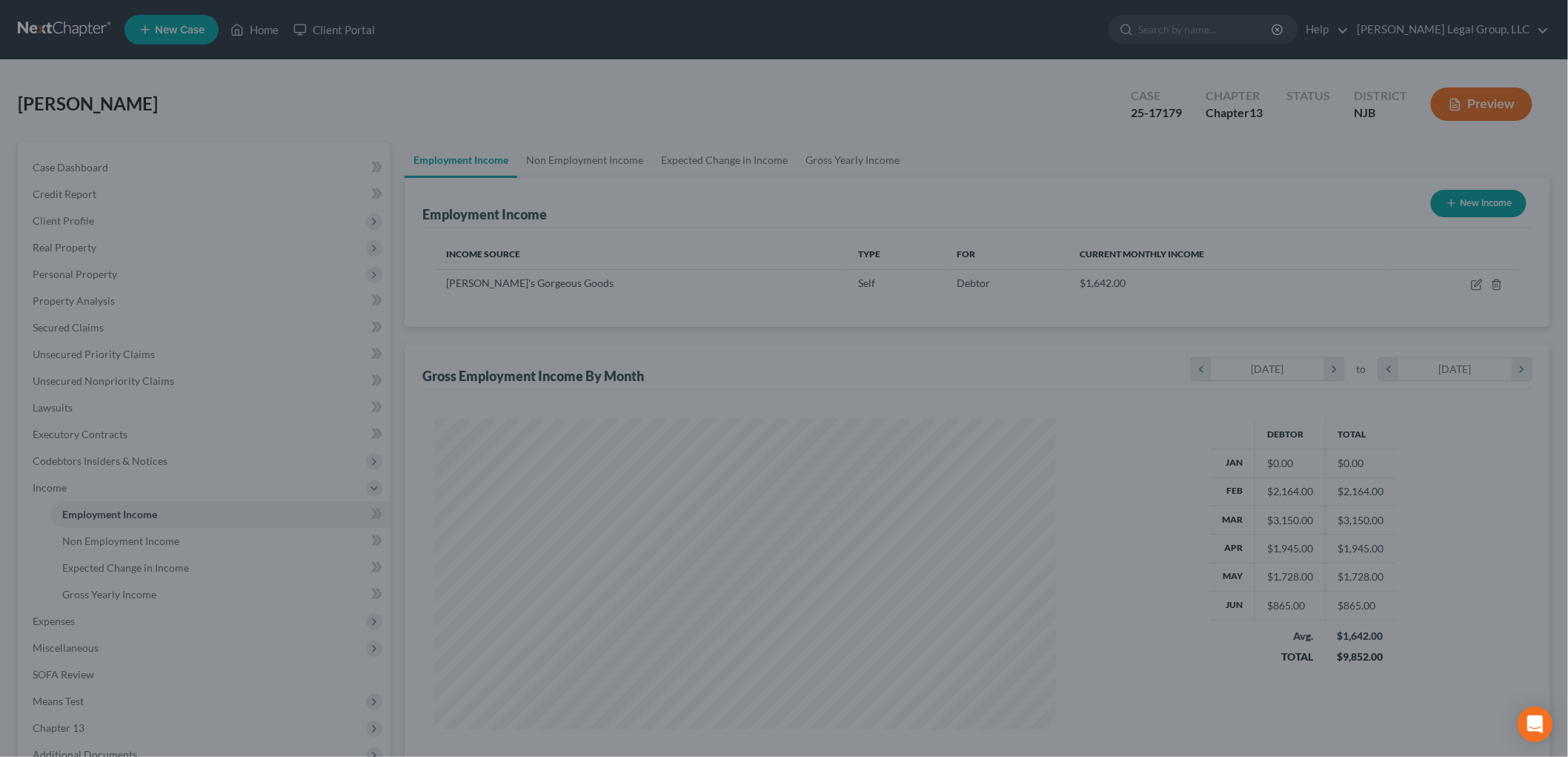
scroll to position [740906, 740304]
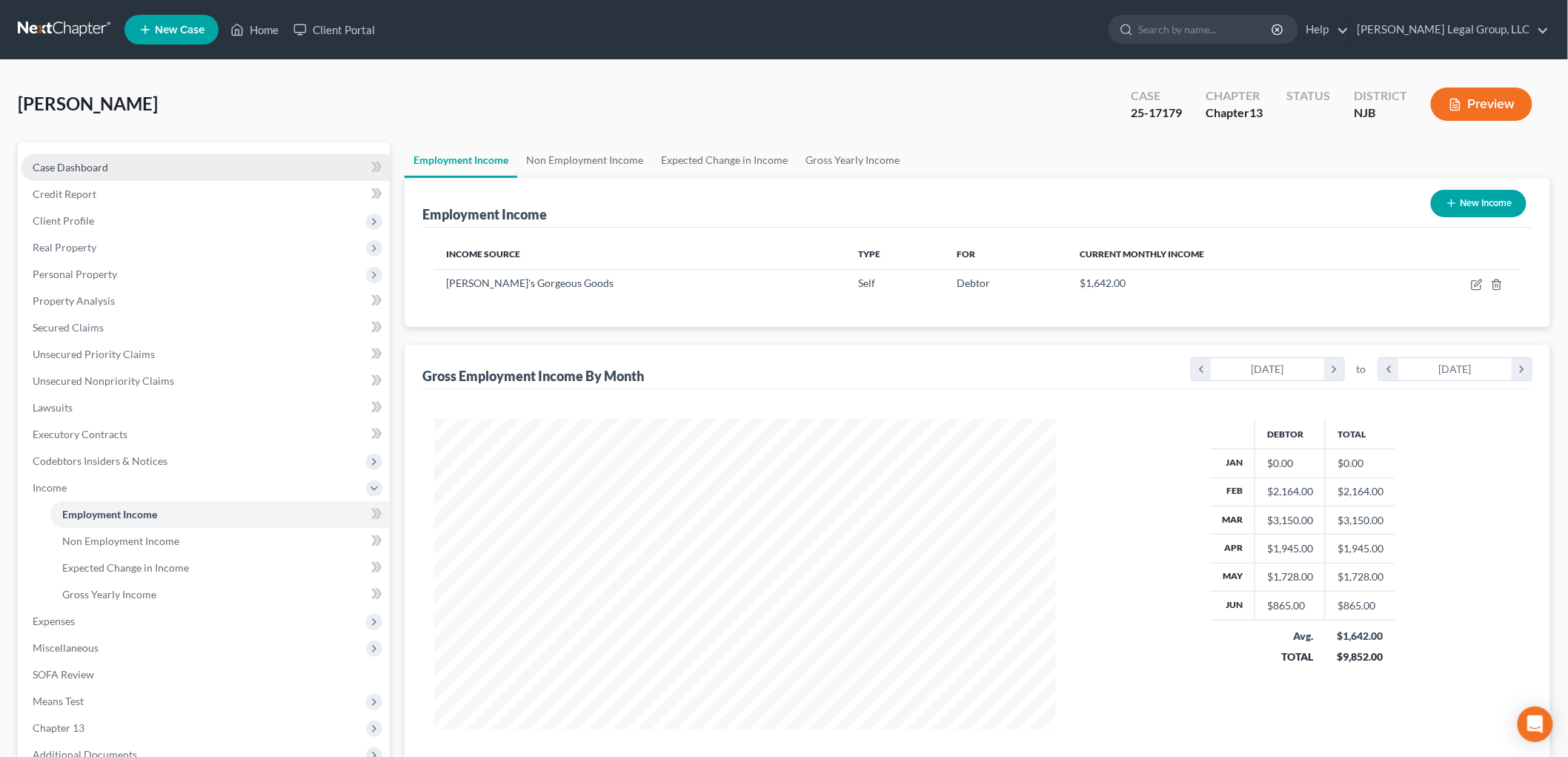
click at [149, 173] on link "Case Dashboard" at bounding box center [205, 167] width 369 height 27
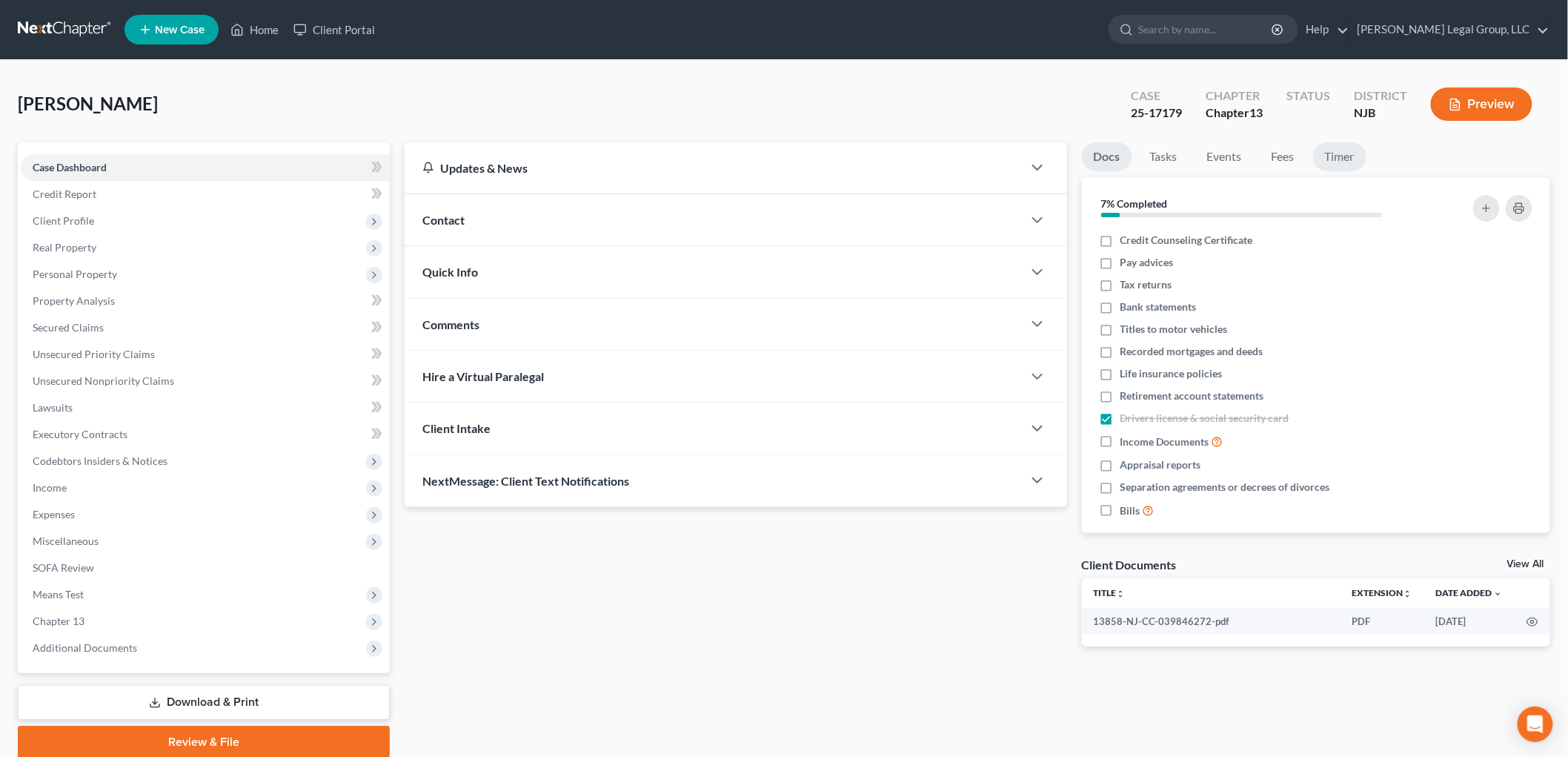
click at [1339, 158] on link "Timer" at bounding box center [1339, 156] width 53 height 29
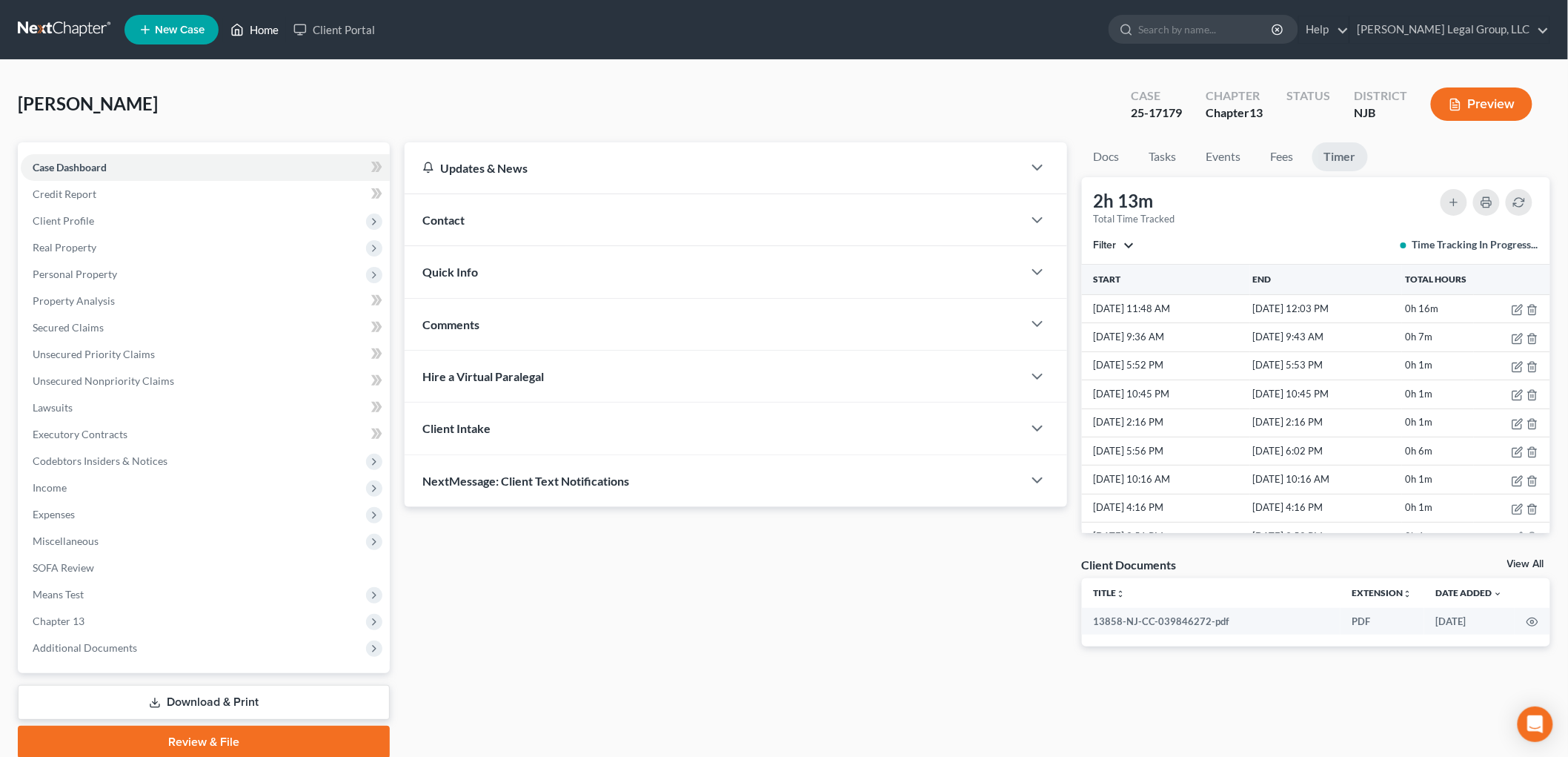
click at [265, 34] on link "Home" at bounding box center [255, 30] width 63 height 27
